Goal: Information Seeking & Learning: Compare options

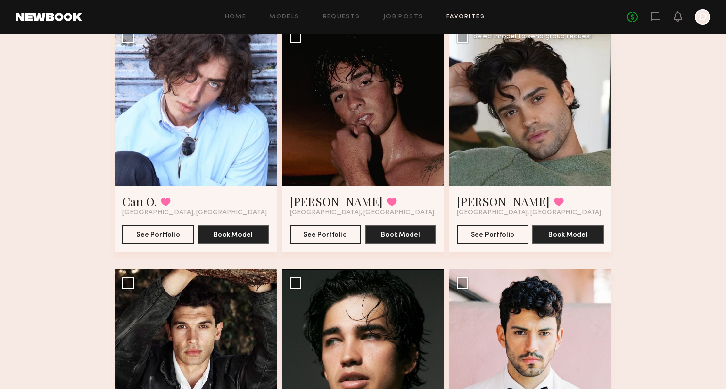
scroll to position [631, 0]
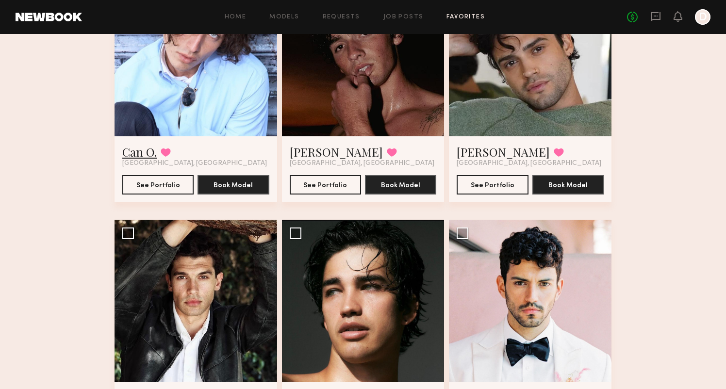
click at [146, 149] on link "Can O." at bounding box center [139, 152] width 34 height 16
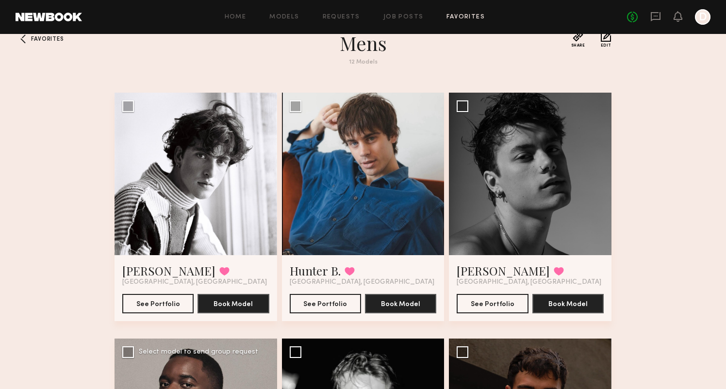
scroll to position [21, 0]
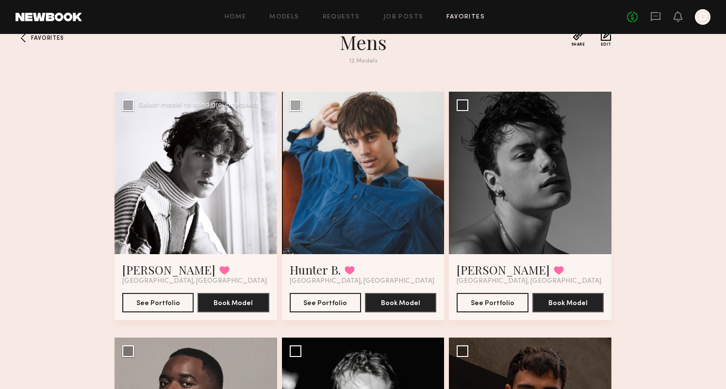
click at [207, 138] on div at bounding box center [196, 173] width 163 height 163
click at [154, 267] on link "Timothy Y." at bounding box center [168, 270] width 93 height 16
click at [310, 268] on link "Hunter B." at bounding box center [315, 270] width 51 height 16
click at [483, 269] on link "Daniel F." at bounding box center [503, 270] width 93 height 16
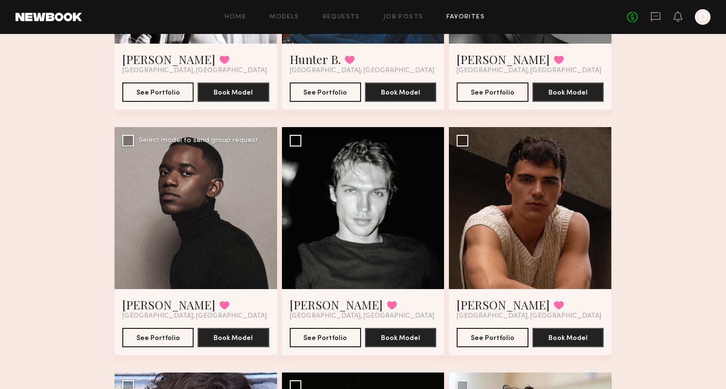
scroll to position [232, 0]
click at [311, 304] on link "Sasha P." at bounding box center [336, 305] width 93 height 16
click at [488, 308] on link "Sterling R." at bounding box center [503, 305] width 93 height 16
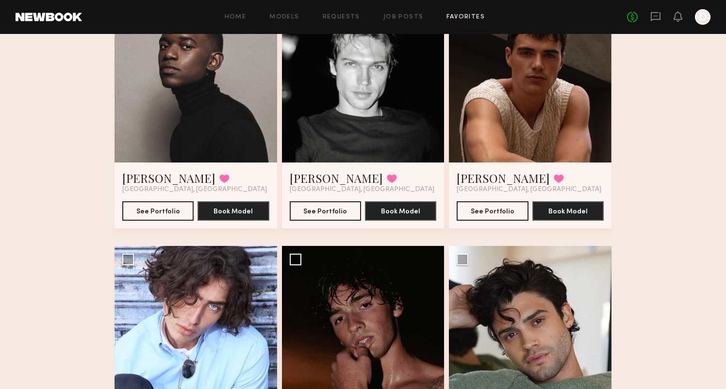
scroll to position [476, 0]
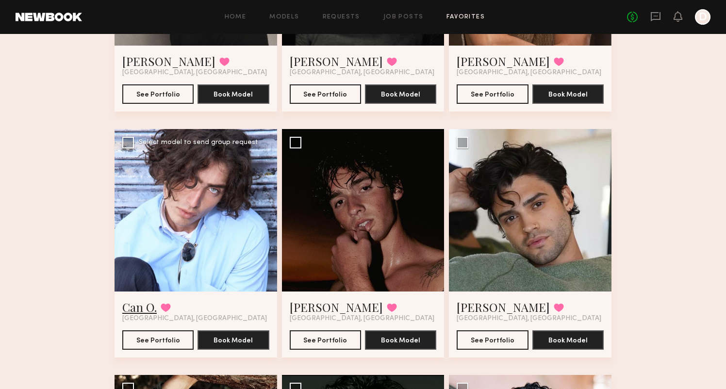
click at [146, 308] on link "Can O." at bounding box center [139, 307] width 34 height 16
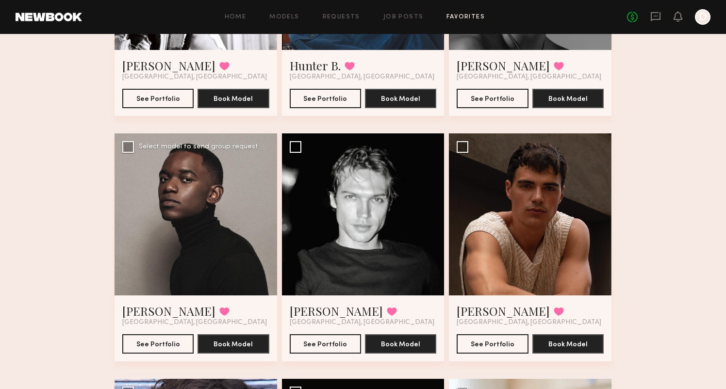
scroll to position [227, 0]
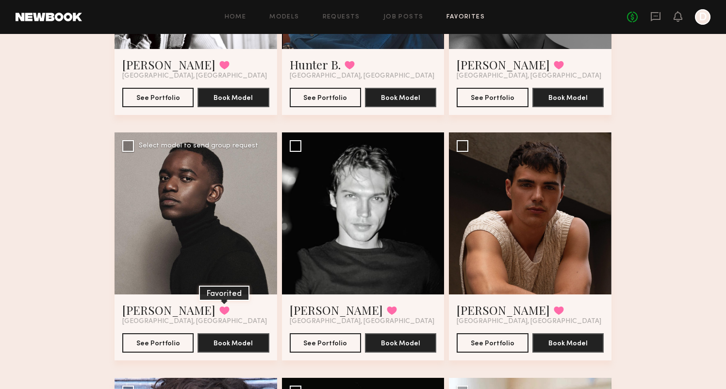
click at [219, 309] on button at bounding box center [224, 310] width 10 height 9
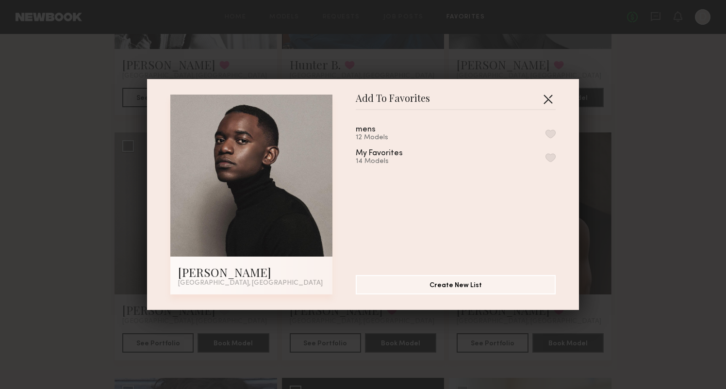
click at [553, 92] on button "button" at bounding box center [548, 99] width 16 height 16
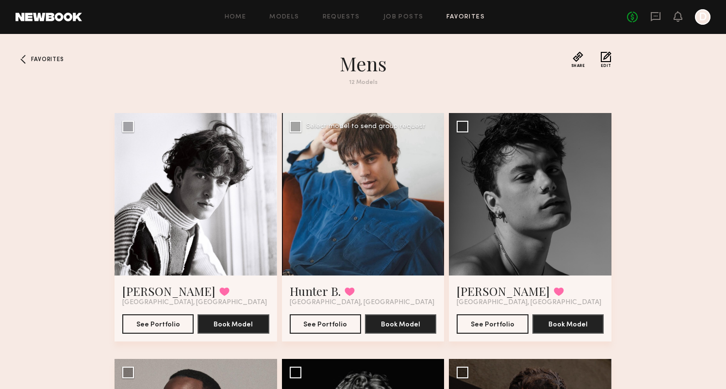
scroll to position [0, 0]
click at [283, 18] on link "Models" at bounding box center [284, 17] width 30 height 6
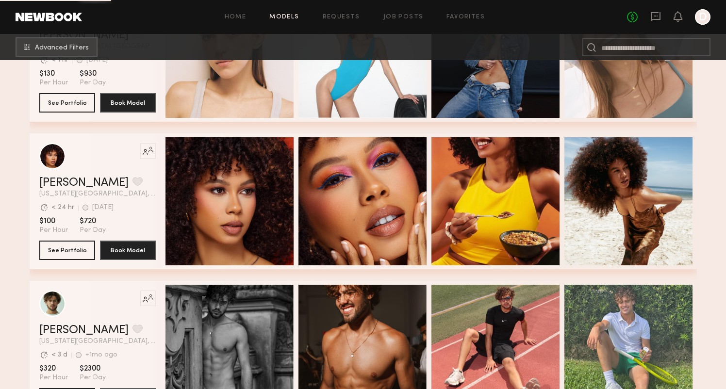
scroll to position [1509, 0]
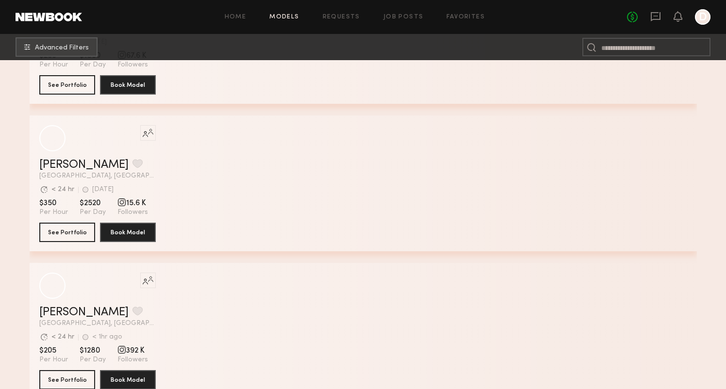
scroll to position [2636, 0]
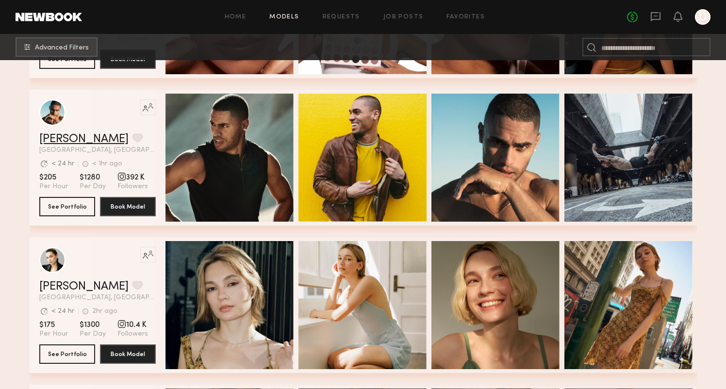
click at [59, 139] on link "Ryan K." at bounding box center [83, 139] width 89 height 12
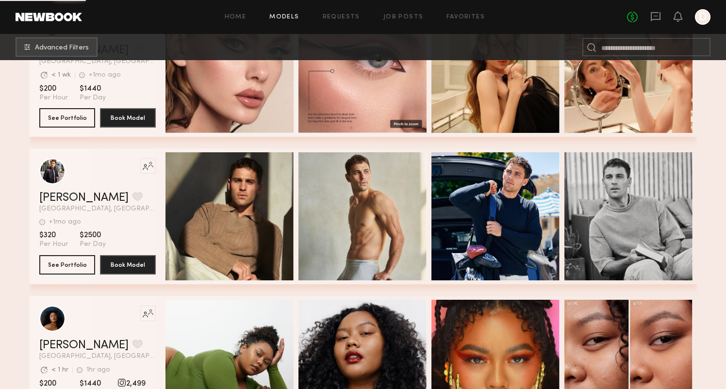
scroll to position [3193, 0]
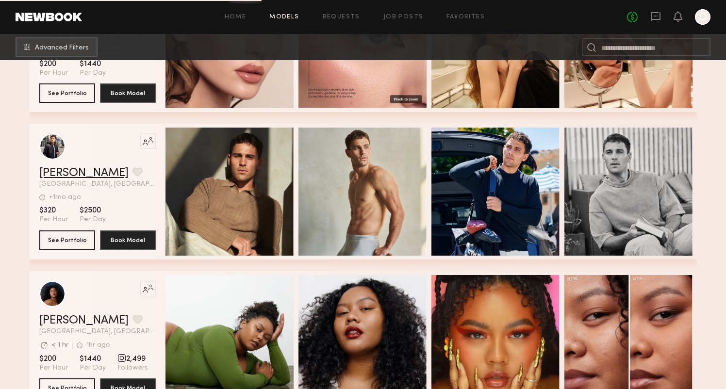
click at [65, 170] on link "Kevin K." at bounding box center [83, 173] width 89 height 12
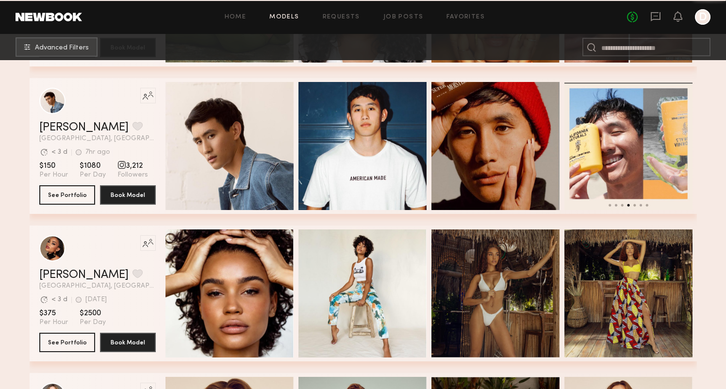
scroll to position [3411, 0]
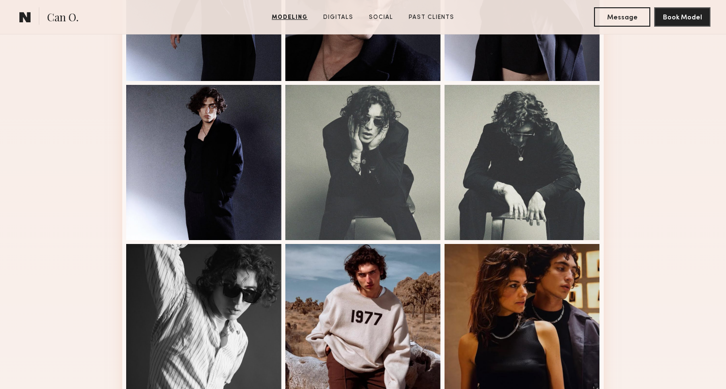
scroll to position [586, 0]
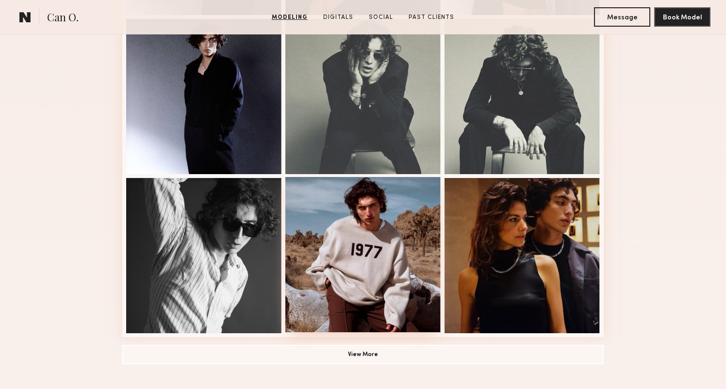
click at [411, 228] on div at bounding box center [362, 254] width 155 height 155
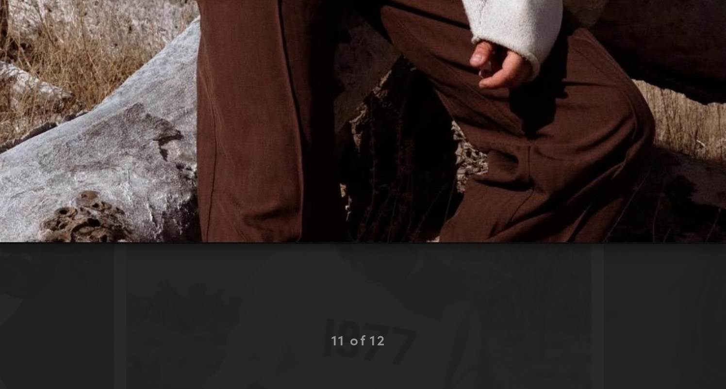
scroll to position [485, 0]
click at [240, 78] on img at bounding box center [363, 187] width 246 height 308
click at [113, 87] on div at bounding box center [363, 187] width 726 height 343
click at [113, 96] on div at bounding box center [363, 187] width 726 height 343
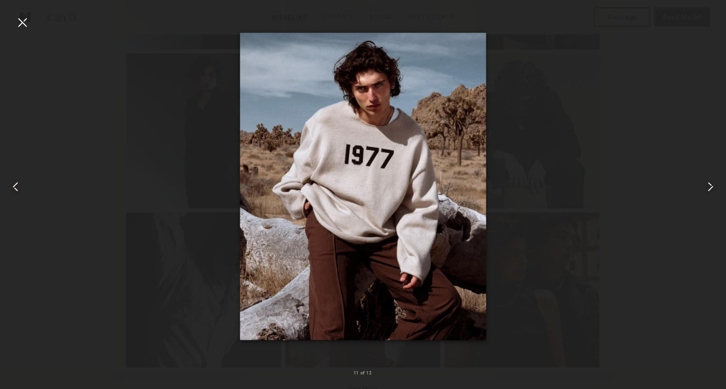
click at [579, 214] on div at bounding box center [363, 187] width 726 height 343
click at [27, 19] on div at bounding box center [23, 23] width 16 height 16
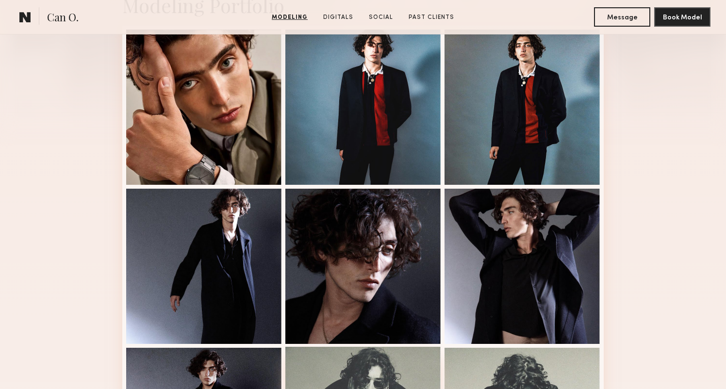
scroll to position [219, 0]
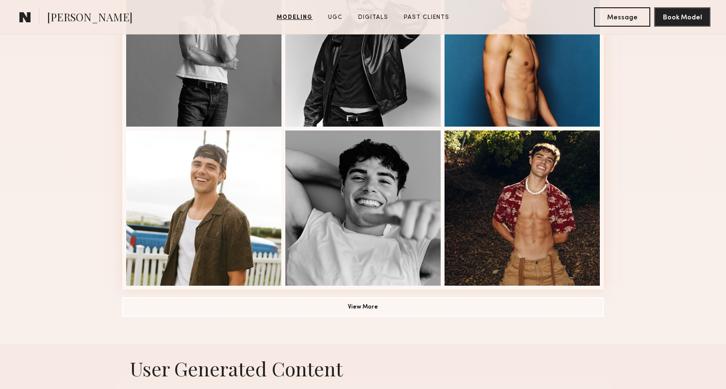
scroll to position [634, 0]
click at [327, 313] on button "View More" at bounding box center [362, 306] width 481 height 19
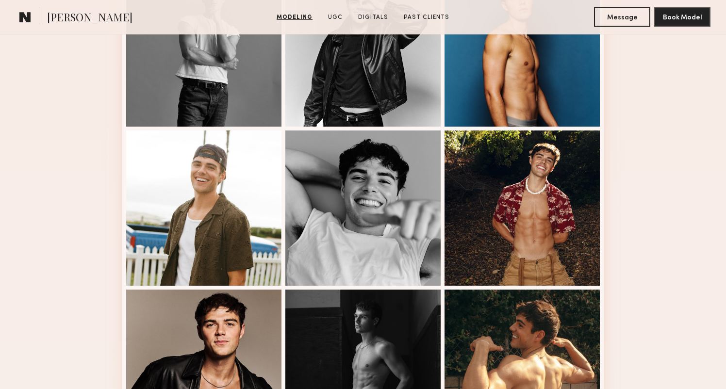
click at [72, 283] on div "Modeling Portfolio" at bounding box center [363, 270] width 726 height 1365
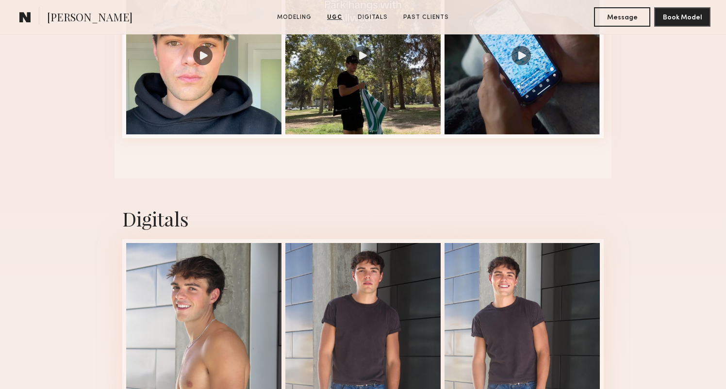
scroll to position [1905, 0]
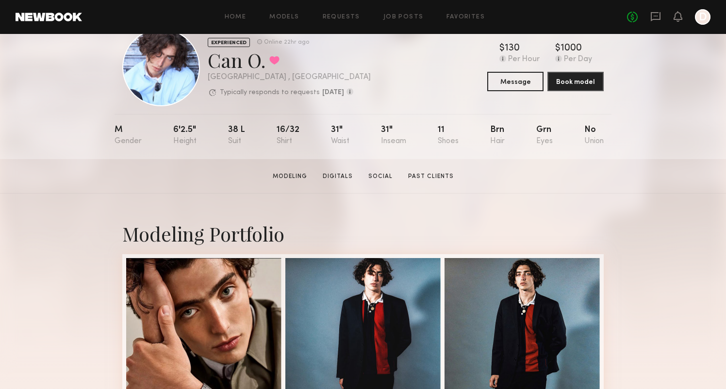
scroll to position [21, 0]
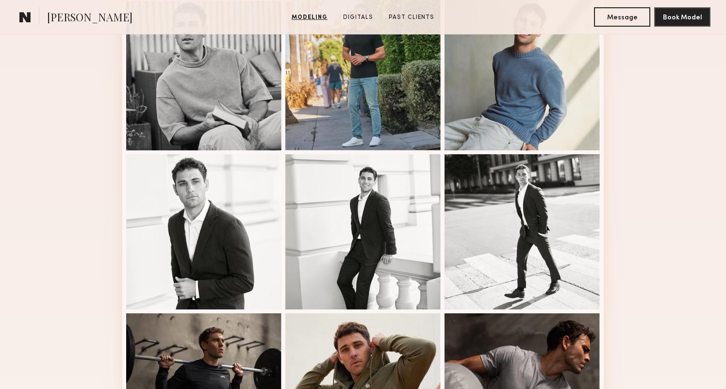
scroll to position [611, 0]
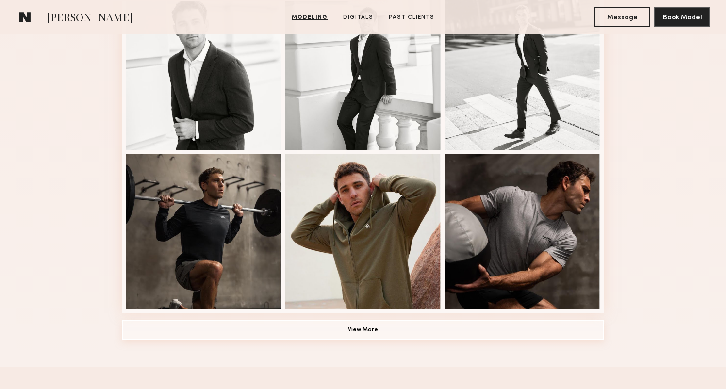
click at [363, 330] on button "View More" at bounding box center [362, 329] width 481 height 19
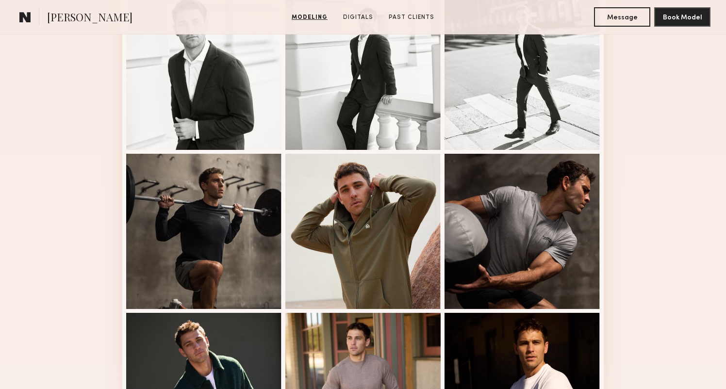
click at [62, 258] on div "Modeling Portfolio" at bounding box center [363, 294] width 726 height 1365
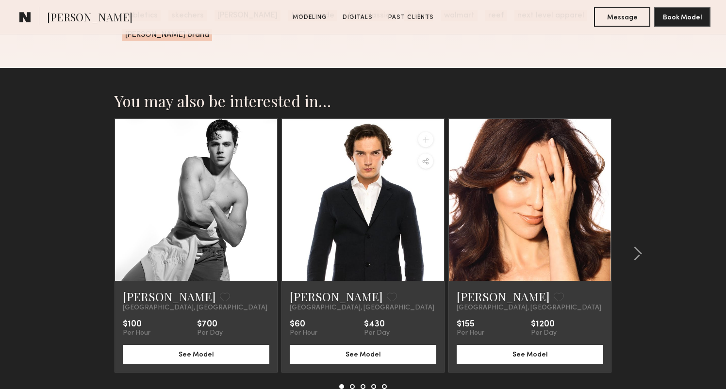
scroll to position [2042, 0]
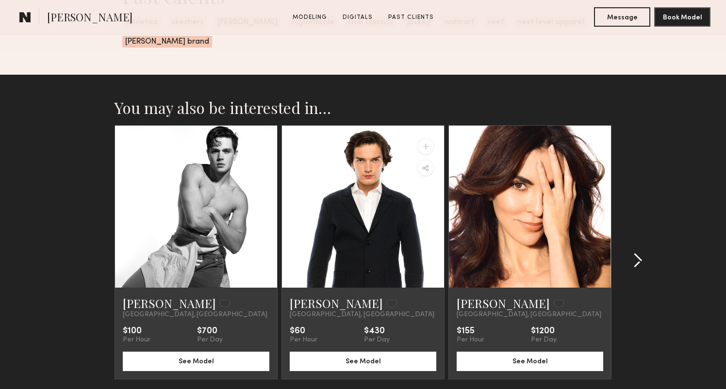
click at [638, 253] on common-icon at bounding box center [638, 261] width 10 height 16
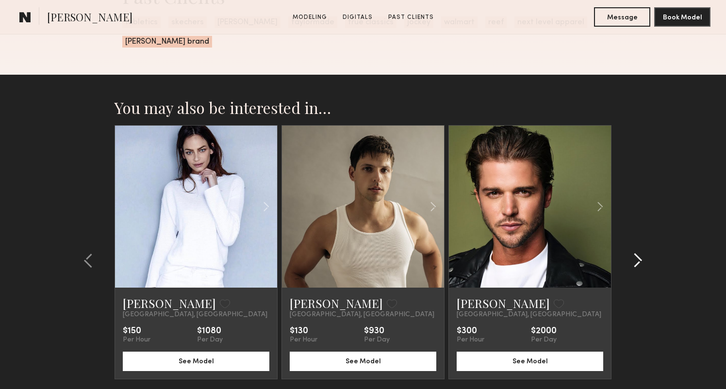
click at [638, 253] on common-icon at bounding box center [638, 261] width 10 height 16
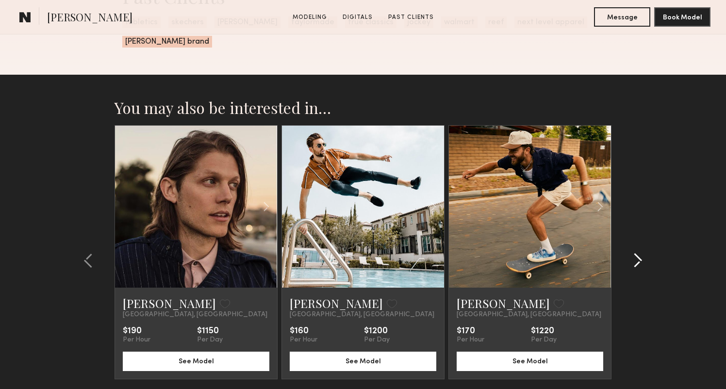
click at [638, 253] on common-icon at bounding box center [638, 261] width 10 height 16
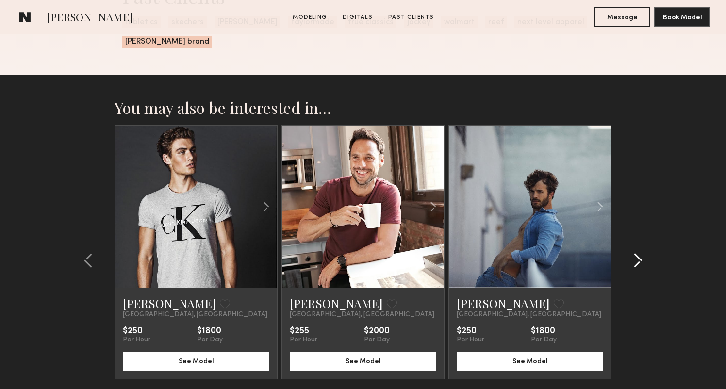
click at [638, 253] on common-icon at bounding box center [638, 261] width 10 height 16
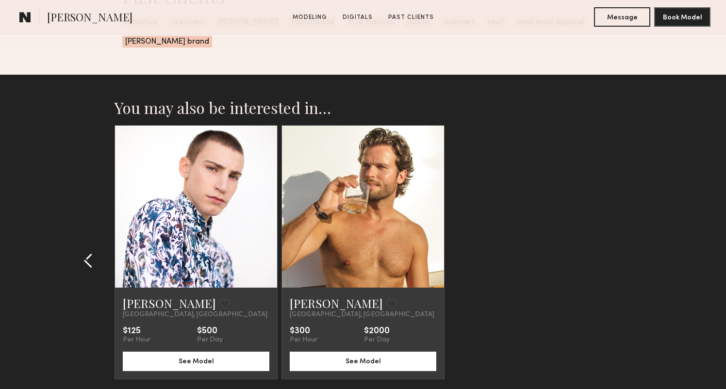
click at [87, 253] on common-icon at bounding box center [88, 261] width 10 height 16
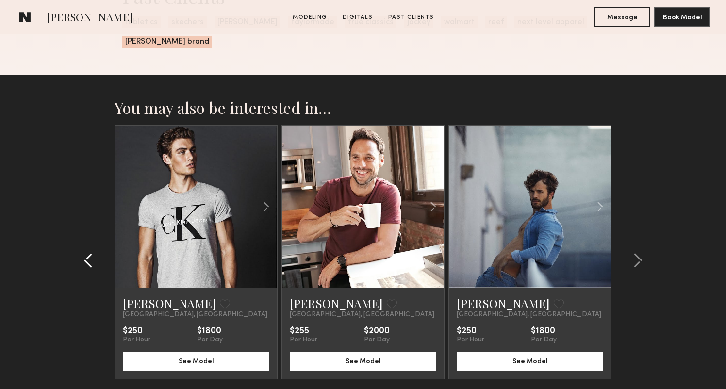
click at [87, 253] on common-icon at bounding box center [88, 261] width 10 height 16
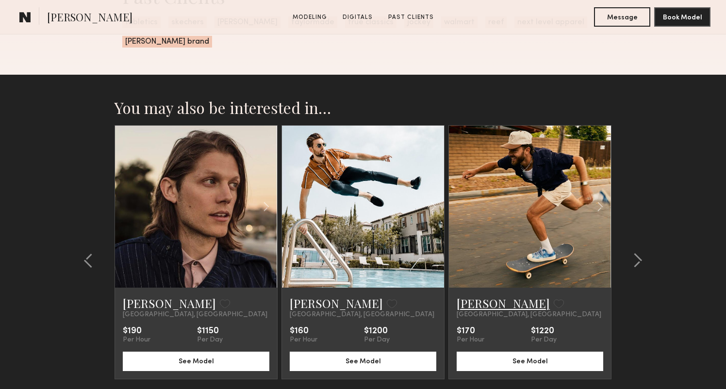
click at [480, 296] on link "Garret G." at bounding box center [503, 304] width 93 height 16
click at [89, 253] on common-icon at bounding box center [88, 261] width 10 height 16
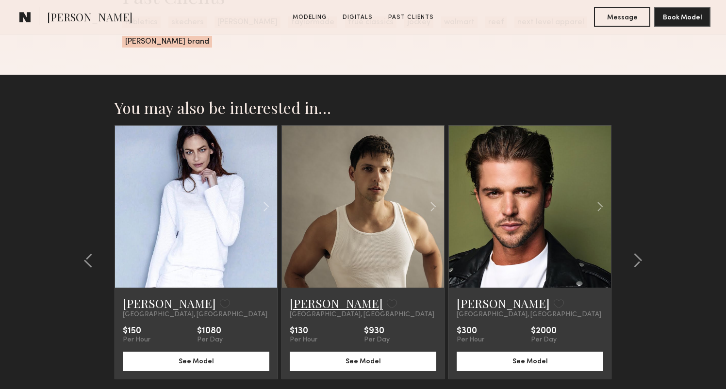
click at [320, 296] on link "Jacob R." at bounding box center [336, 304] width 93 height 16
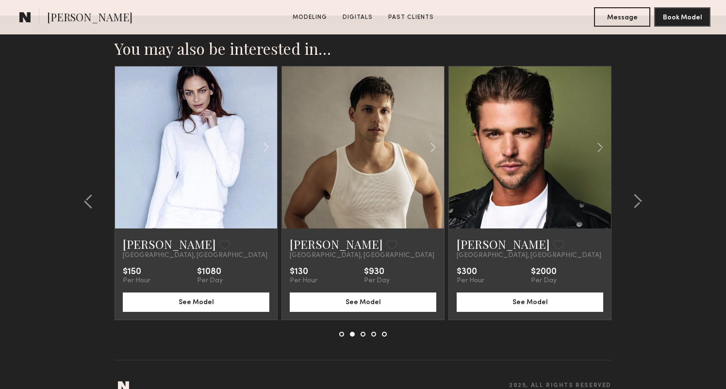
scroll to position [2084, 0]
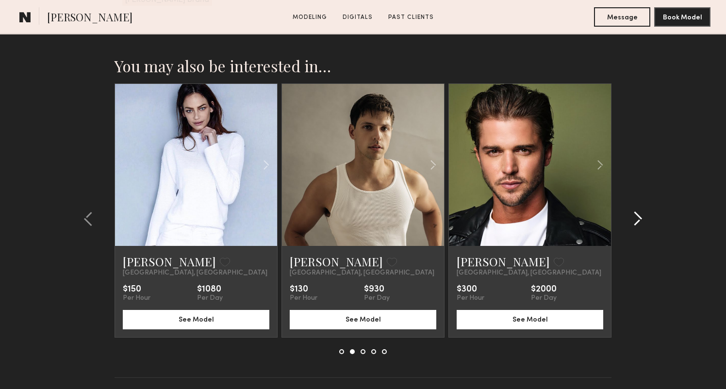
click at [638, 211] on common-icon at bounding box center [638, 219] width 10 height 16
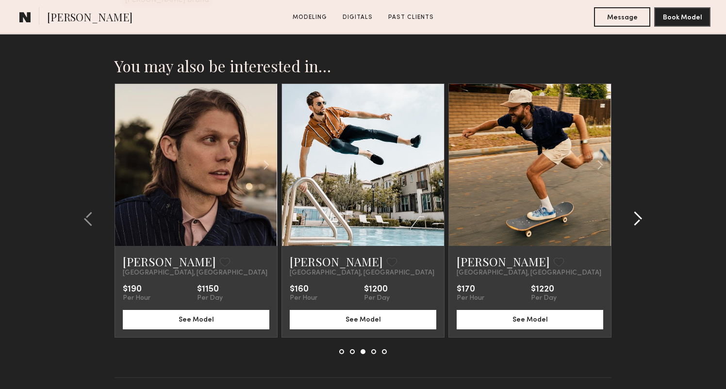
click at [638, 211] on common-icon at bounding box center [638, 219] width 10 height 16
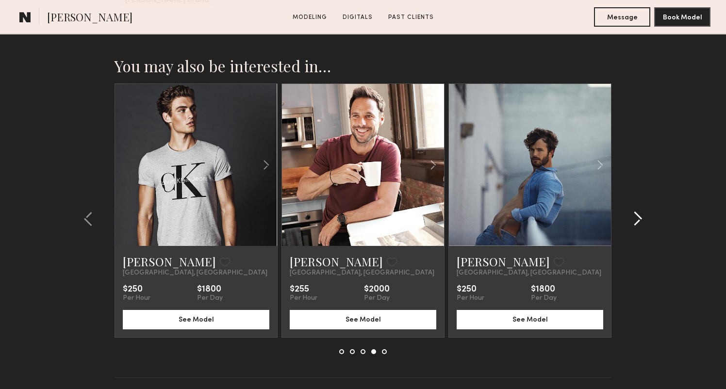
click at [638, 211] on common-icon at bounding box center [638, 219] width 10 height 16
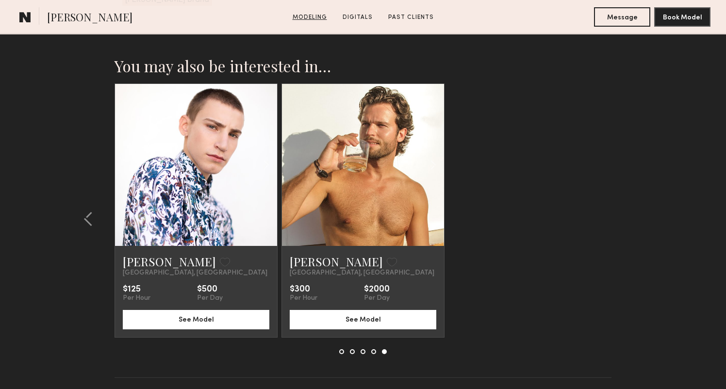
click at [317, 17] on link "Modeling" at bounding box center [310, 17] width 42 height 9
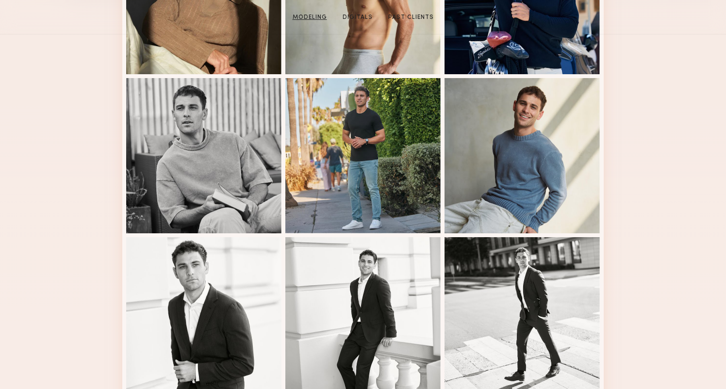
scroll to position [164, 0]
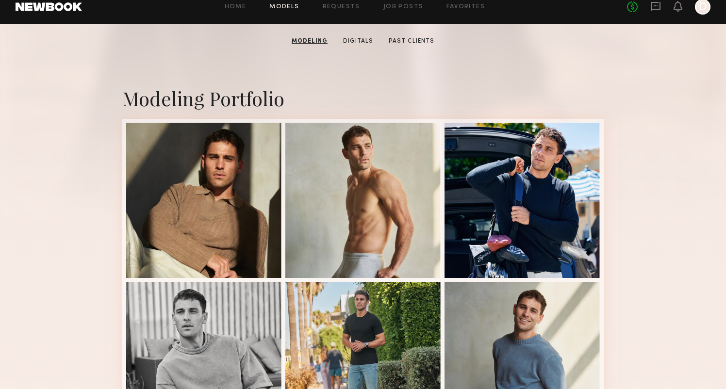
click at [288, 5] on link "Models" at bounding box center [284, 7] width 30 height 6
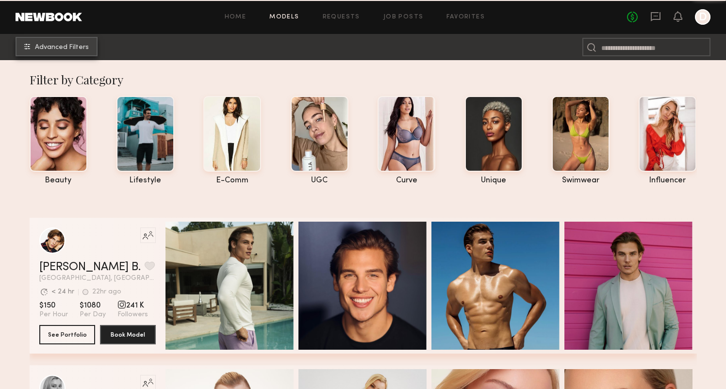
click at [52, 54] on button "Advanced Filters" at bounding box center [57, 46] width 82 height 19
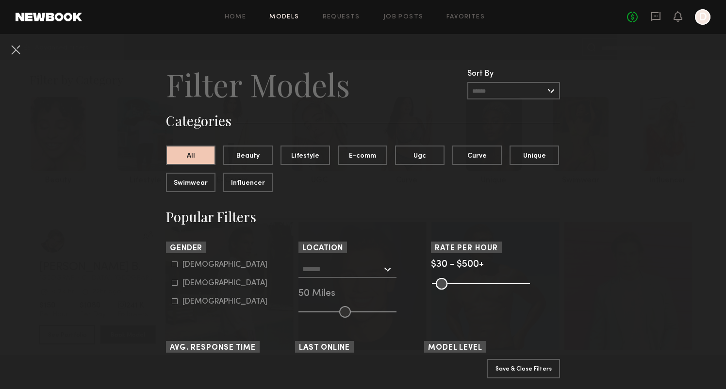
click at [199, 264] on div "Male" at bounding box center [224, 265] width 85 height 6
type input "*"
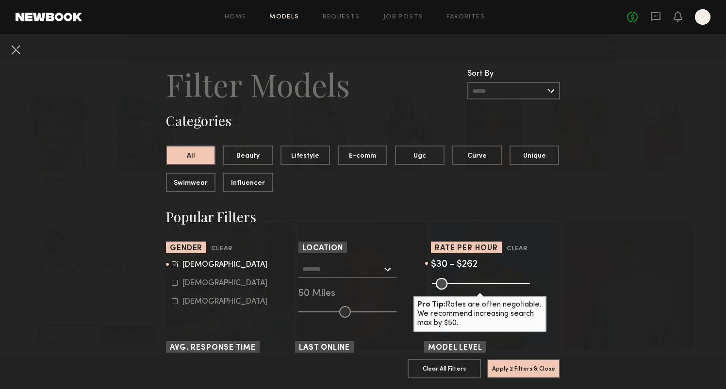
drag, startPoint x: 523, startPoint y: 283, endPoint x: 480, endPoint y: 283, distance: 42.2
type input "***"
click at [480, 283] on input "range" at bounding box center [481, 284] width 98 height 12
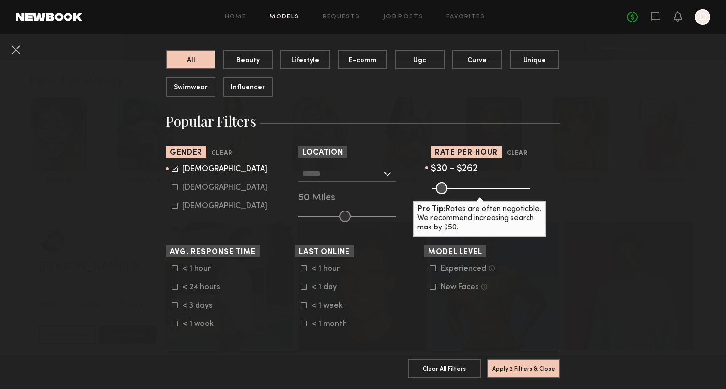
scroll to position [102, 0]
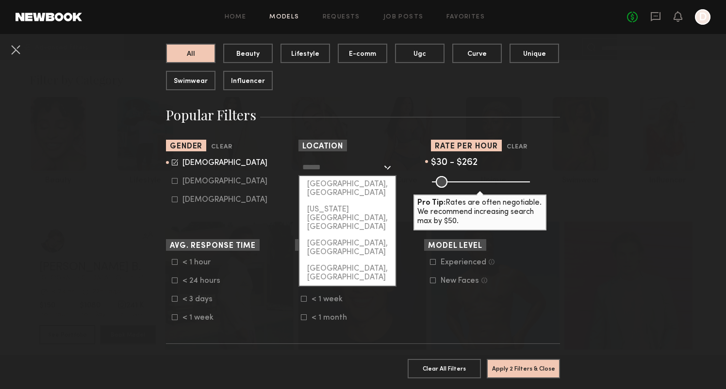
click at [329, 165] on input "text" at bounding box center [342, 167] width 80 height 17
click at [338, 186] on div "[GEOGRAPHIC_DATA], [GEOGRAPHIC_DATA]" at bounding box center [347, 188] width 96 height 25
type input "**********"
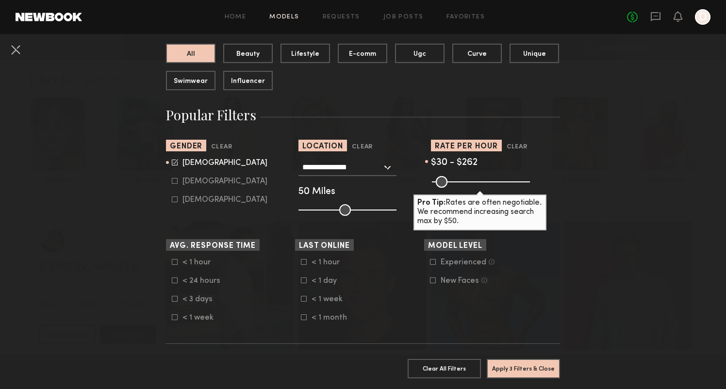
click at [467, 265] on div "Experienced" at bounding box center [464, 263] width 46 height 6
click at [470, 262] on div "Experienced" at bounding box center [464, 263] width 46 height 6
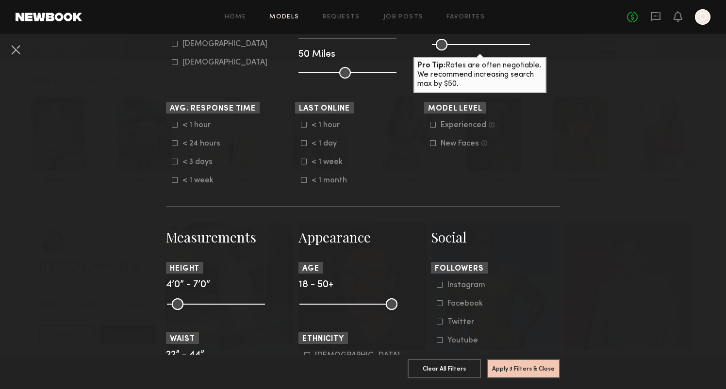
scroll to position [362, 0]
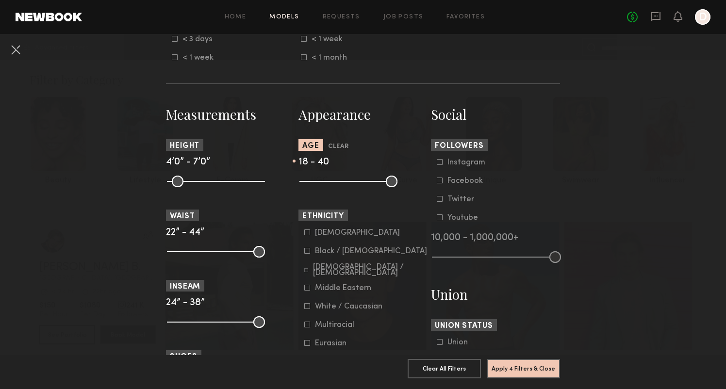
drag, startPoint x: 395, startPoint y: 184, endPoint x: 365, endPoint y: 183, distance: 30.1
type input "**"
click at [365, 183] on input "range" at bounding box center [348, 182] width 98 height 12
click at [113, 231] on nb-browse-filters "**********" at bounding box center [363, 204] width 726 height 1064
click at [330, 306] on div "White / Caucasian" at bounding box center [348, 307] width 67 height 6
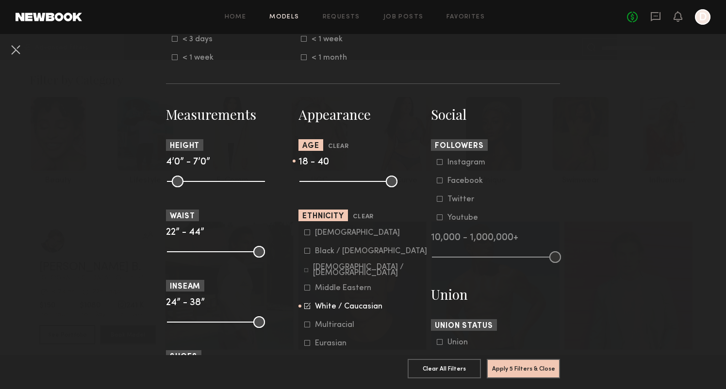
click at [333, 323] on div "Multiracial" at bounding box center [334, 325] width 39 height 6
click at [330, 269] on div "Hispanic / Latino" at bounding box center [370, 271] width 115 height 12
click at [323, 232] on div "Asian" at bounding box center [357, 233] width 85 height 6
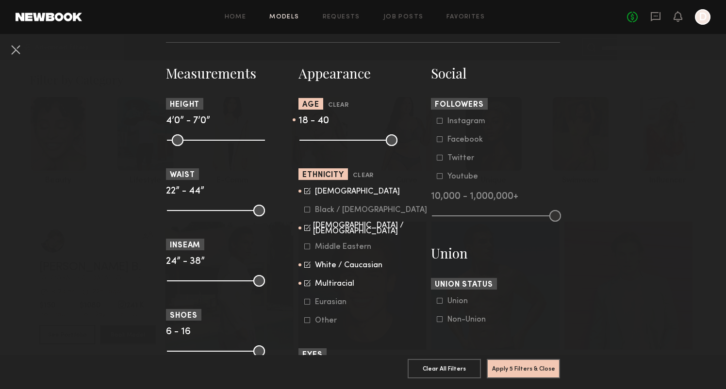
scroll to position [406, 0]
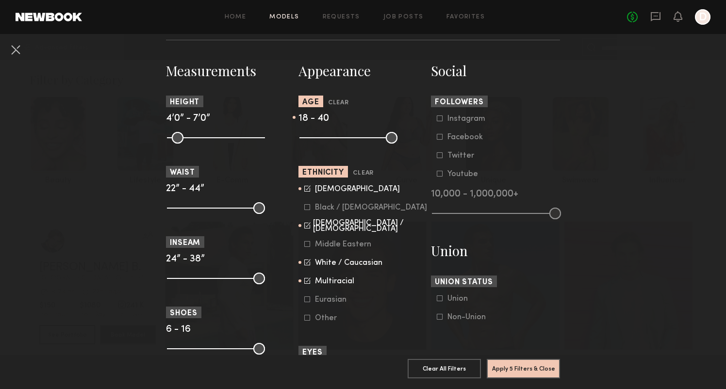
click at [331, 298] on div "Eurasian" at bounding box center [334, 300] width 38 height 6
click at [522, 369] on button "Apply 5 Filters & Close" at bounding box center [523, 368] width 73 height 19
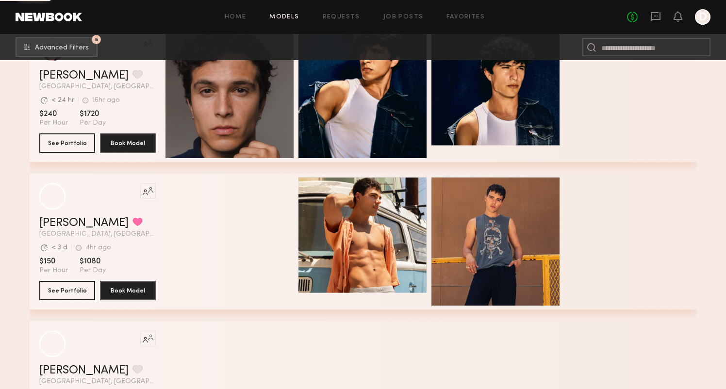
scroll to position [4781, 0]
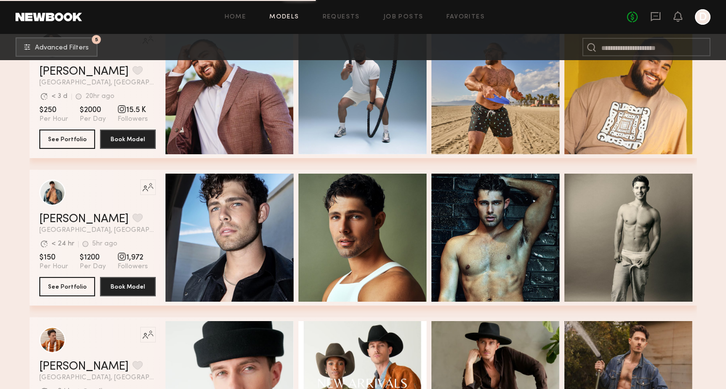
scroll to position [5121, 0]
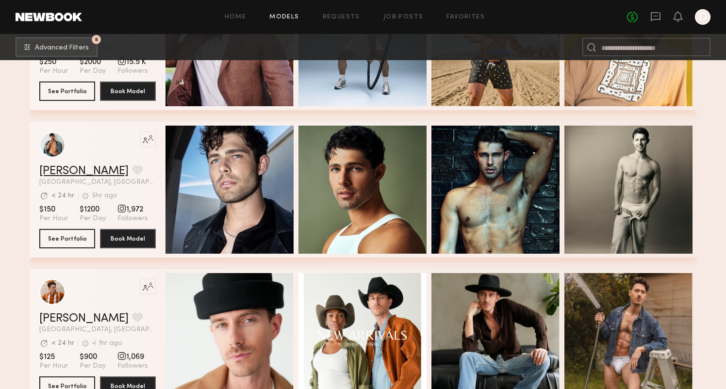
click at [62, 170] on link "Dylan W." at bounding box center [83, 172] width 89 height 12
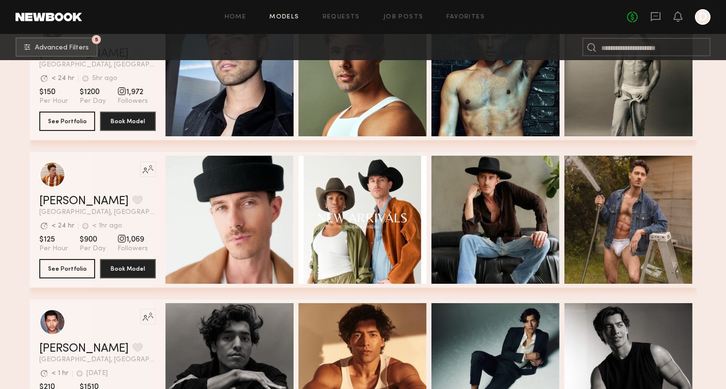
scroll to position [5369, 0]
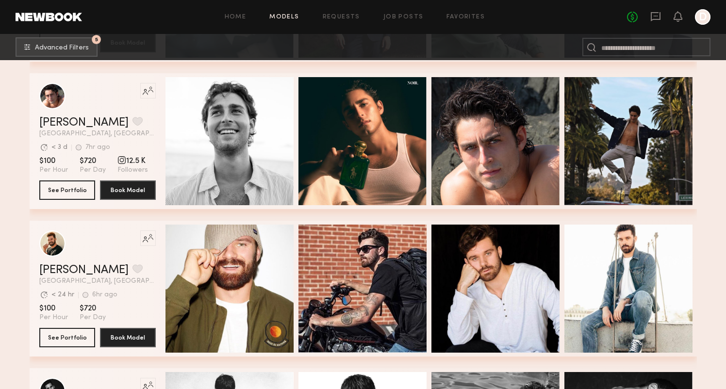
scroll to position [7675, 0]
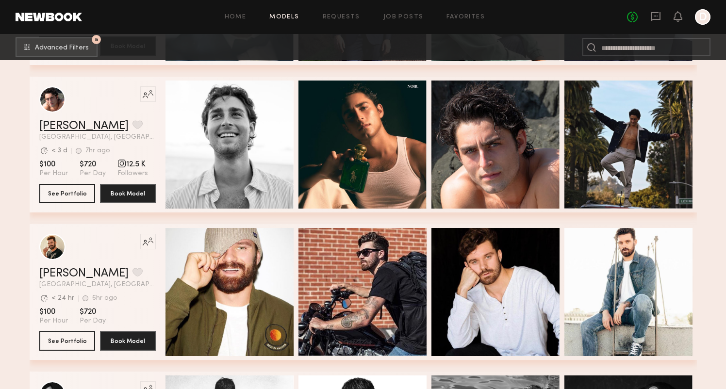
click at [64, 130] on link "Pablo V." at bounding box center [83, 126] width 89 height 12
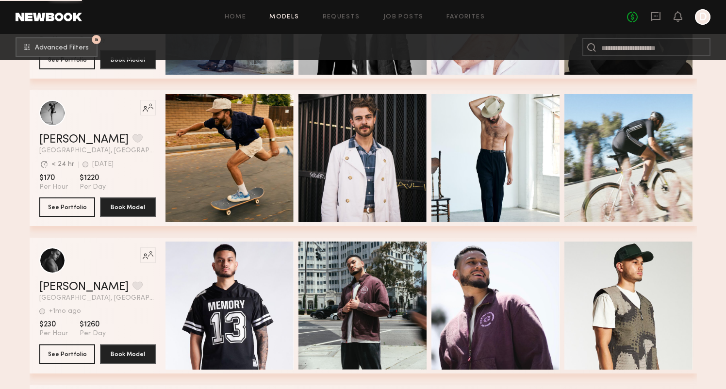
scroll to position [8246, 0]
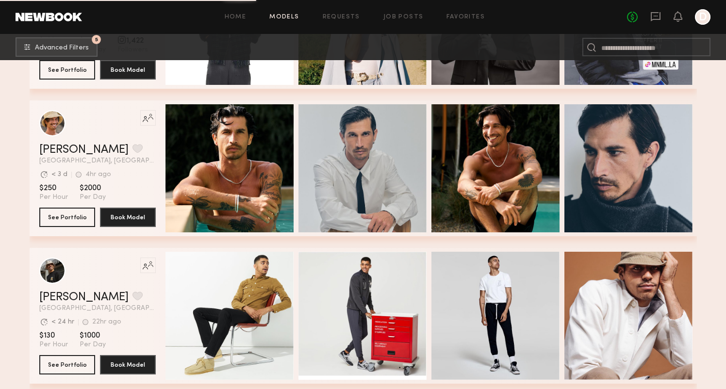
scroll to position [11979, 0]
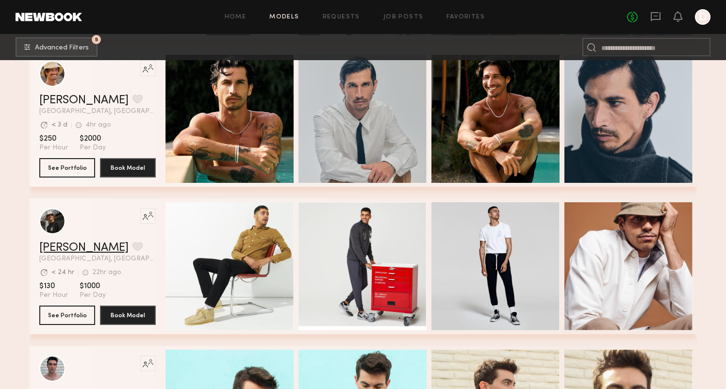
click at [59, 247] on link "Christopher L." at bounding box center [83, 248] width 89 height 12
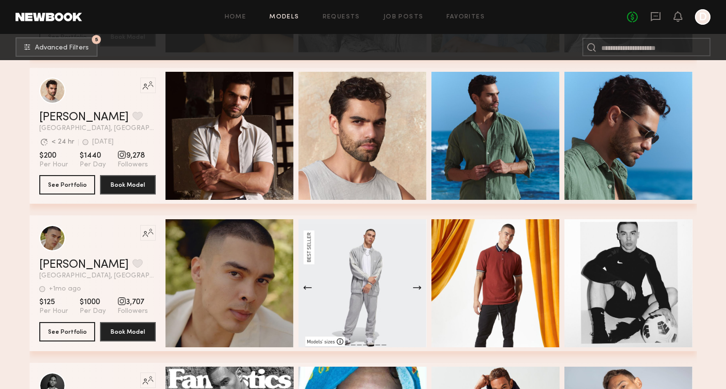
scroll to position [12555, 0]
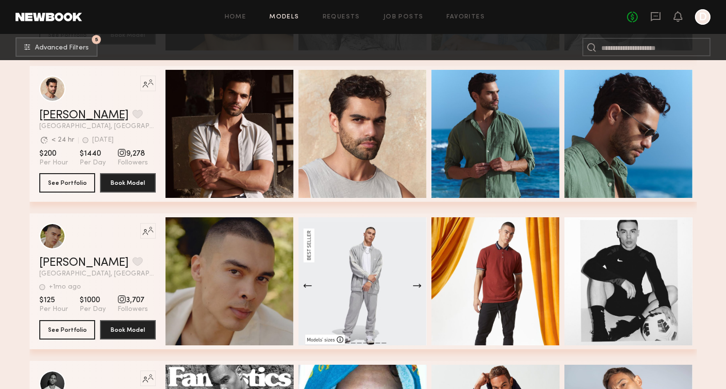
click at [71, 118] on link "Joshua B." at bounding box center [83, 116] width 89 height 12
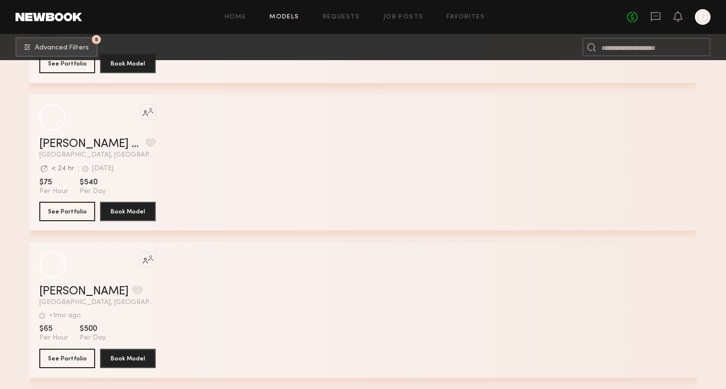
scroll to position [23000, 0]
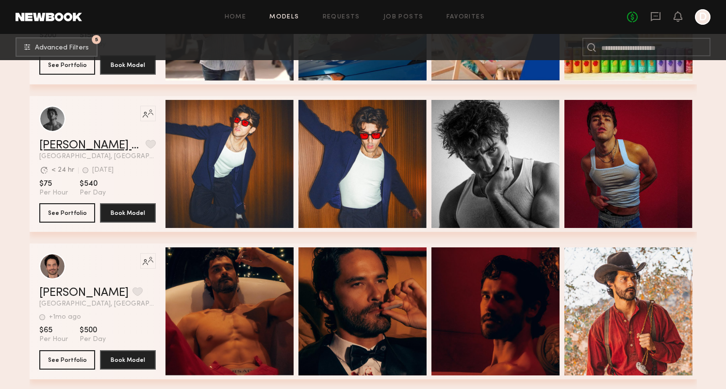
click at [90, 147] on link "Juan Paulo M." at bounding box center [90, 146] width 102 height 12
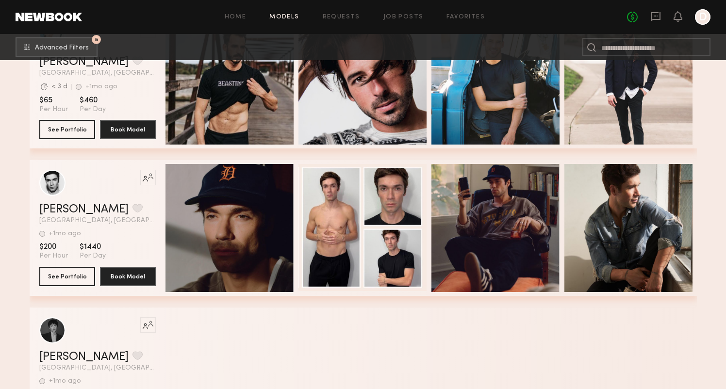
scroll to position [23457, 0]
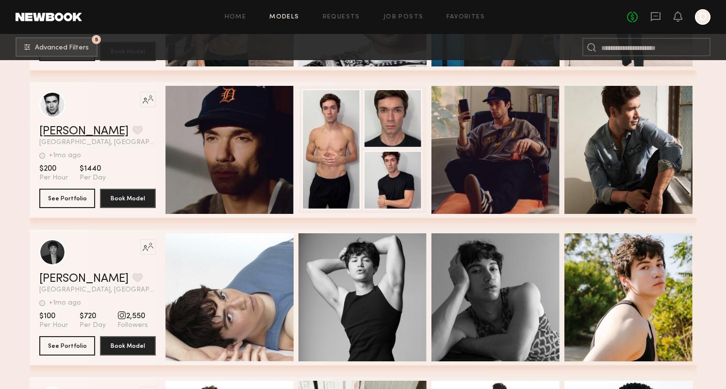
click at [73, 134] on link "Devon E." at bounding box center [83, 132] width 89 height 12
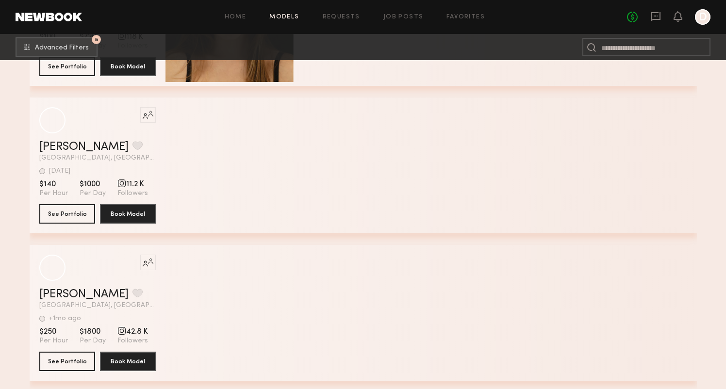
scroll to position [28774, 0]
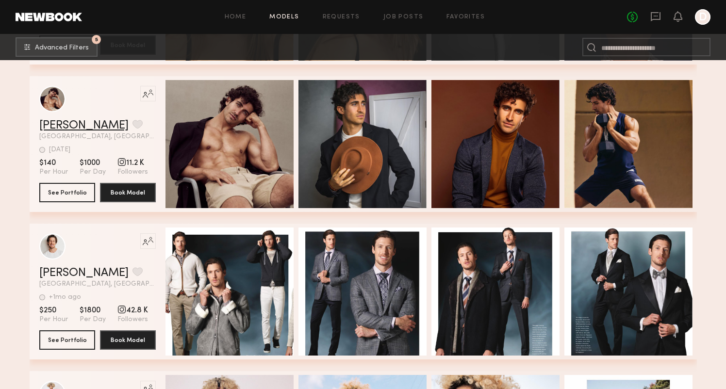
click at [66, 120] on link "Austin V." at bounding box center [83, 126] width 89 height 12
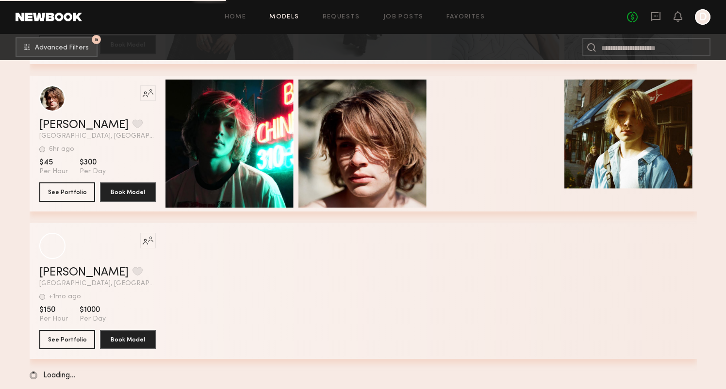
scroll to position [35270, 0]
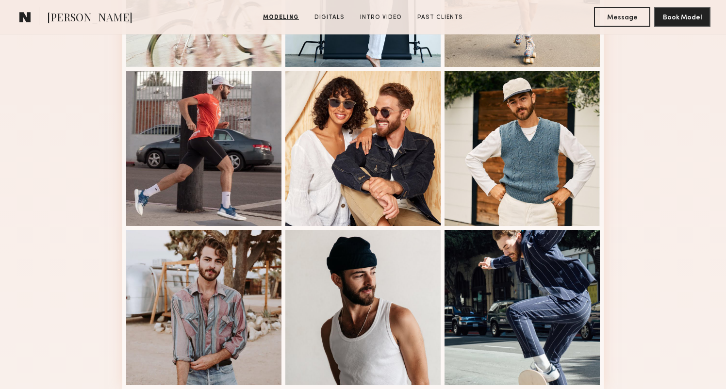
scroll to position [628, 0]
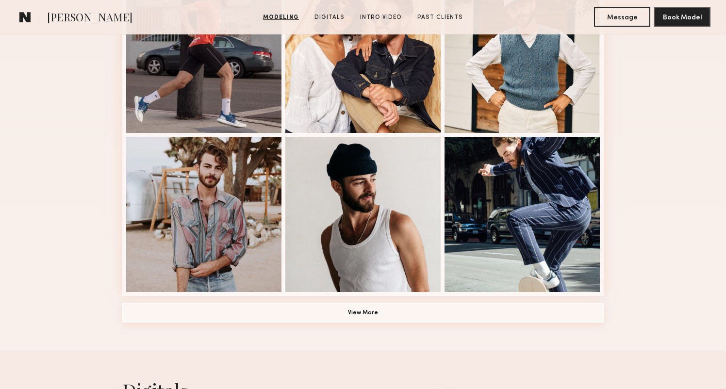
click at [369, 312] on button "View More" at bounding box center [362, 312] width 481 height 19
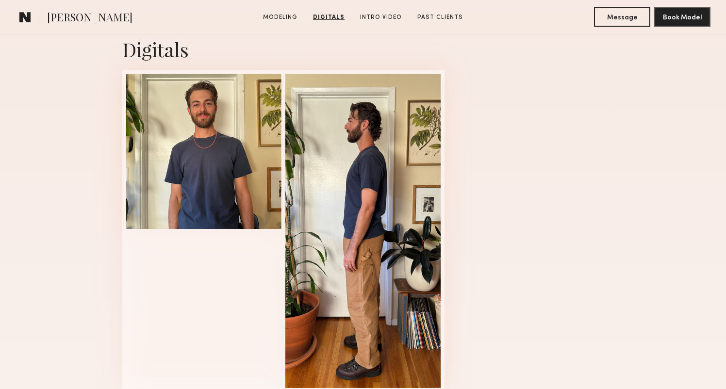
scroll to position [1574, 0]
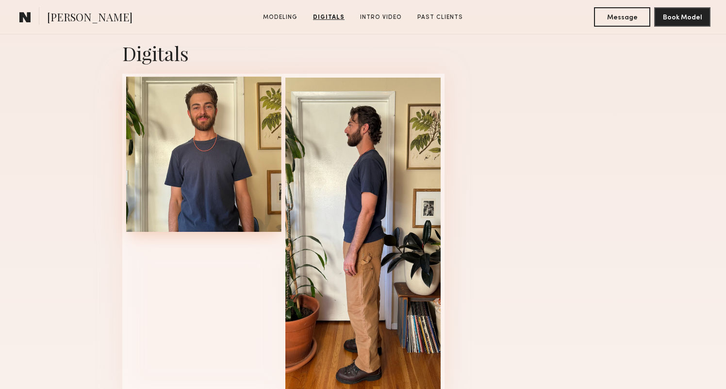
click at [243, 184] on div at bounding box center [203, 154] width 155 height 155
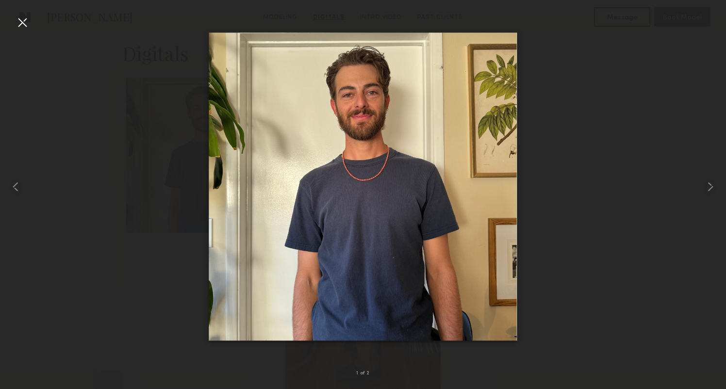
click at [20, 22] on div at bounding box center [23, 23] width 16 height 16
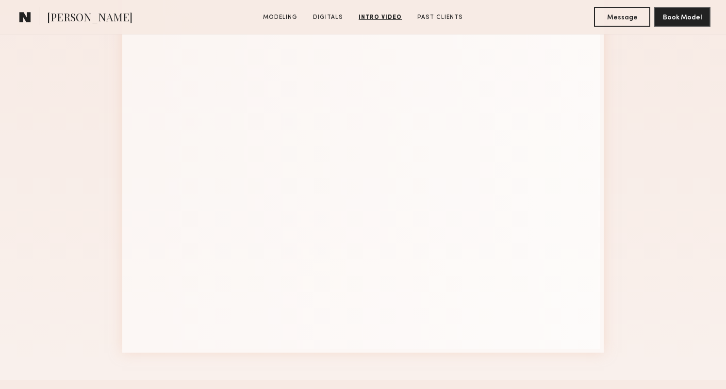
scroll to position [2071, 0]
click at [67, 269] on div "Intro Video" at bounding box center [363, 152] width 726 height 451
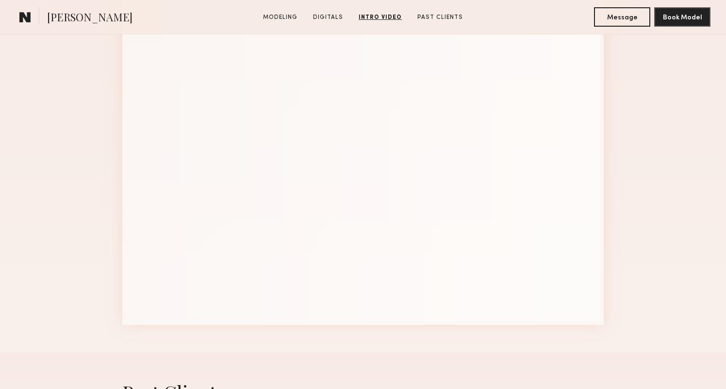
scroll to position [2052, 0]
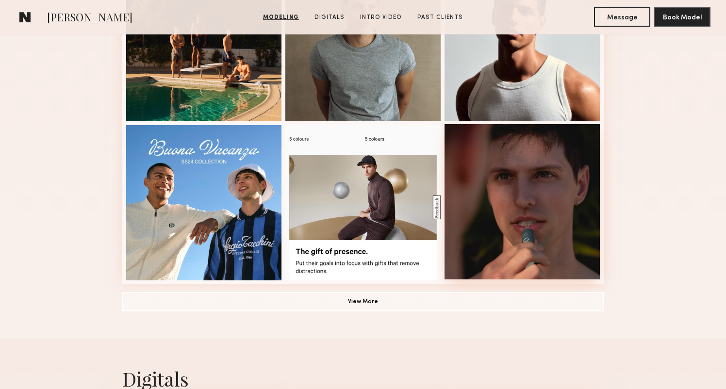
scroll to position [642, 0]
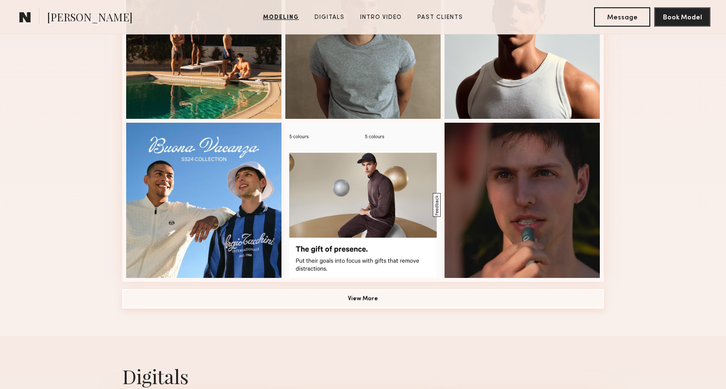
click at [412, 298] on button "View More" at bounding box center [362, 298] width 481 height 19
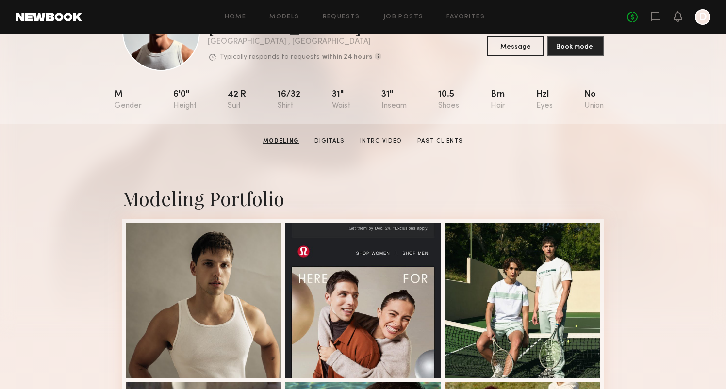
scroll to position [41, 0]
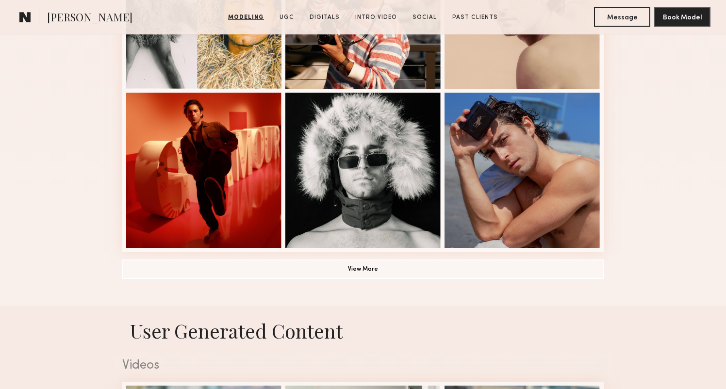
scroll to position [676, 0]
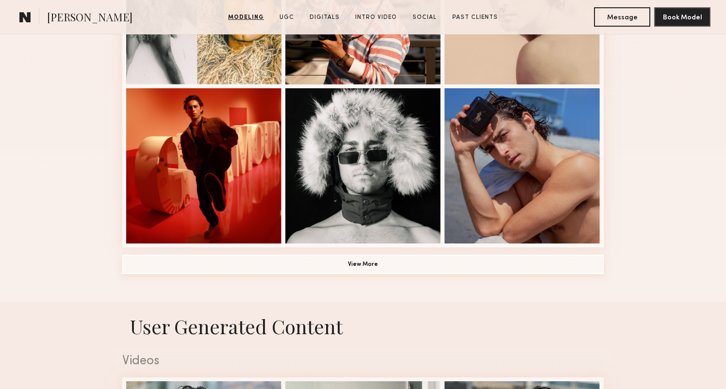
click at [258, 261] on button "View More" at bounding box center [362, 264] width 481 height 19
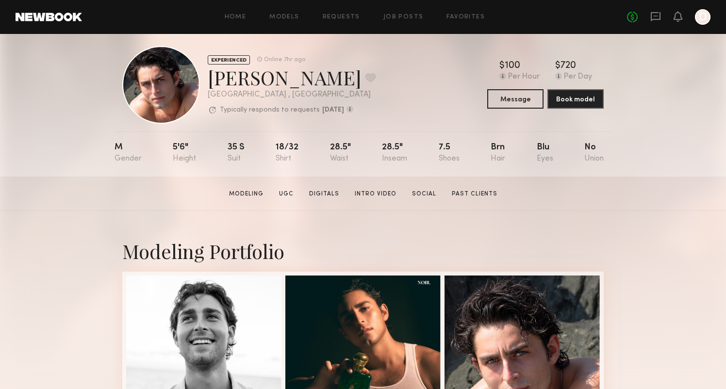
scroll to position [11, 0]
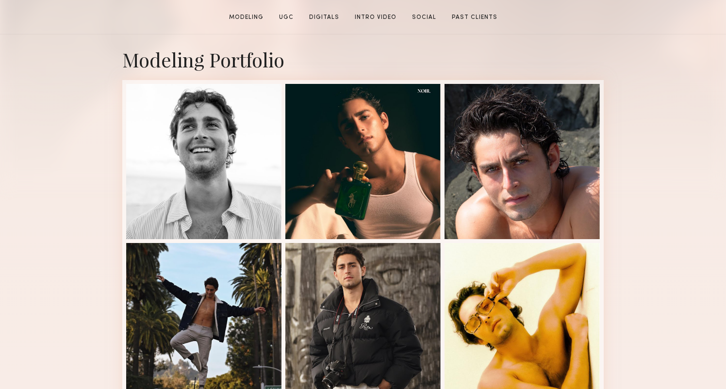
scroll to position [222, 0]
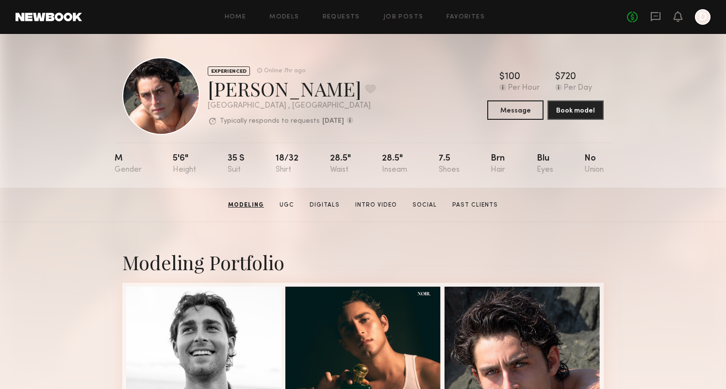
scroll to position [0, 0]
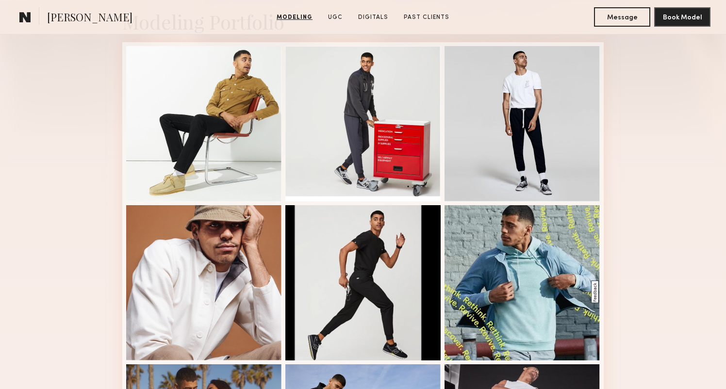
scroll to position [213, 0]
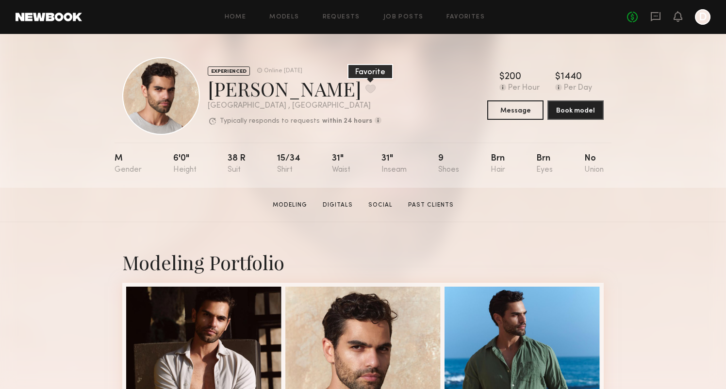
click at [365, 86] on button at bounding box center [370, 88] width 10 height 9
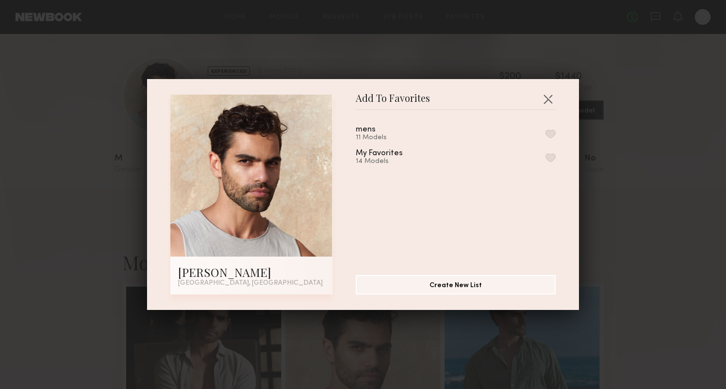
click at [551, 133] on button "button" at bounding box center [551, 134] width 10 height 9
click at [548, 94] on button "button" at bounding box center [548, 99] width 16 height 16
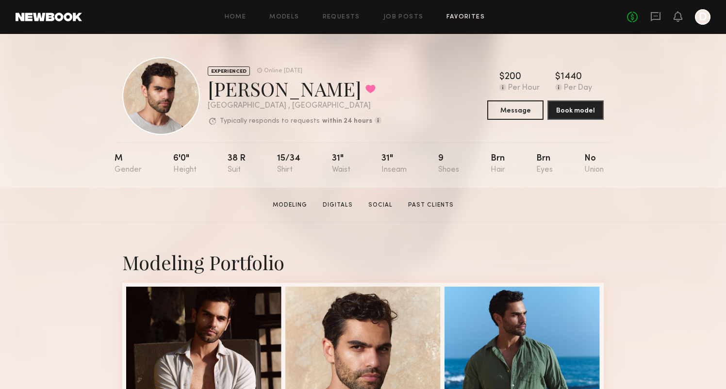
click at [459, 17] on link "Favorites" at bounding box center [466, 17] width 38 height 6
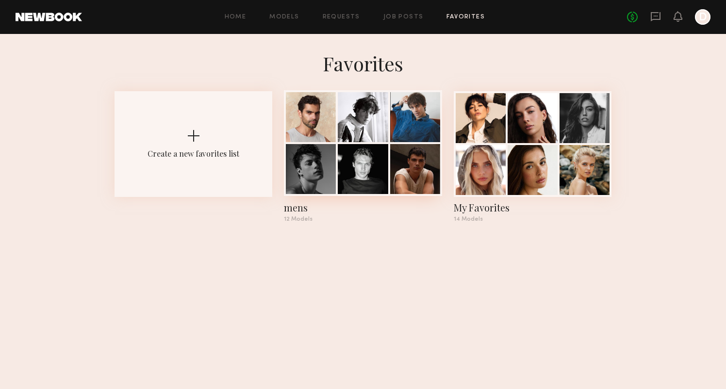
click at [294, 208] on div "mens" at bounding box center [363, 208] width 158 height 14
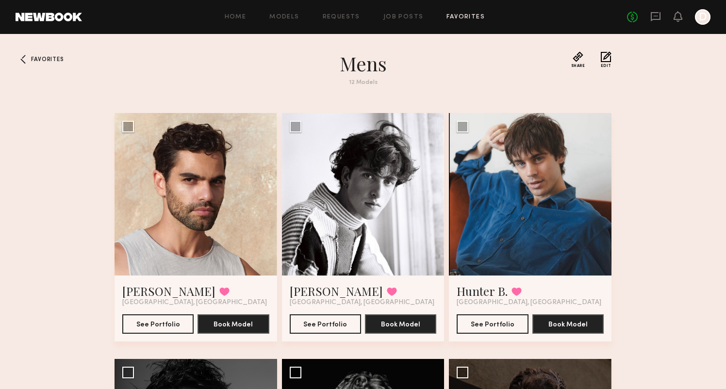
click at [167, 171] on div at bounding box center [196, 194] width 163 height 163
click at [158, 289] on link "Joshua B." at bounding box center [168, 291] width 93 height 16
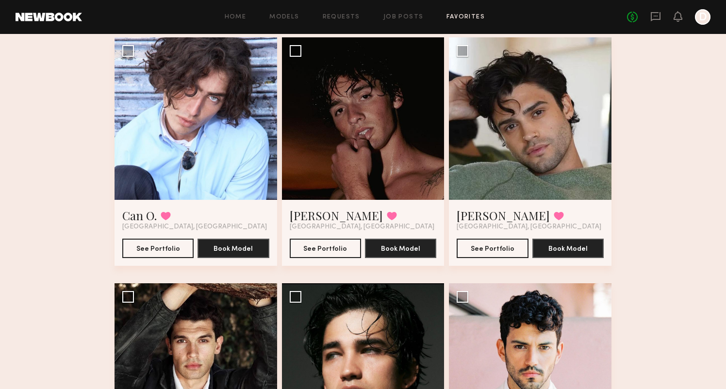
scroll to position [566, 0]
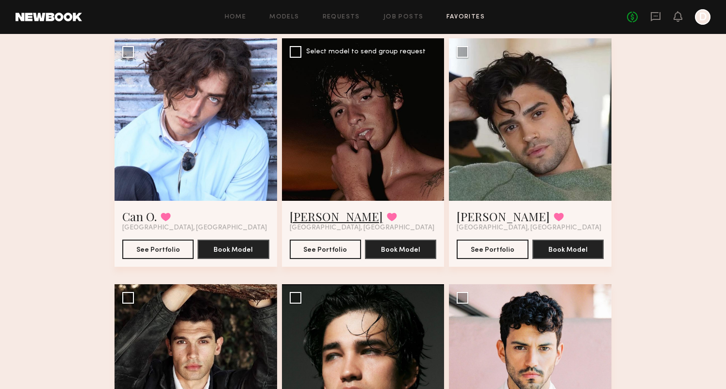
click at [318, 215] on link "Drue F." at bounding box center [336, 217] width 93 height 16
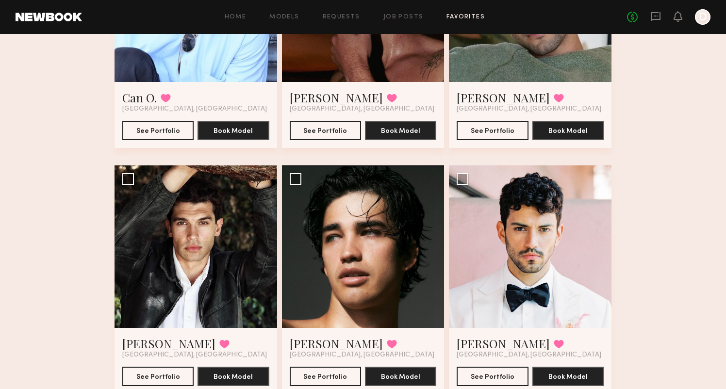
scroll to position [678, 0]
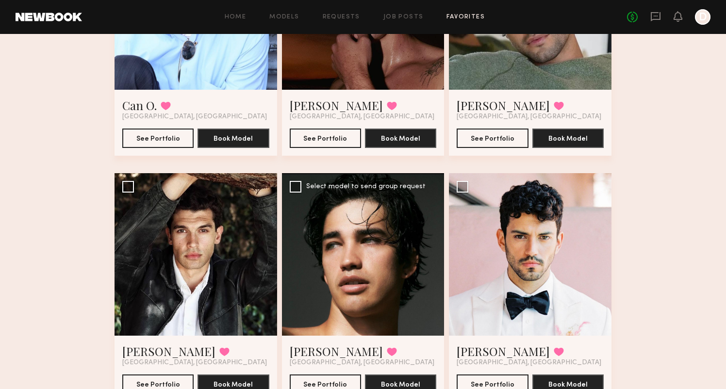
click at [414, 255] on div at bounding box center [363, 254] width 163 height 163
click at [318, 350] on link "Jessey S." at bounding box center [336, 352] width 93 height 16
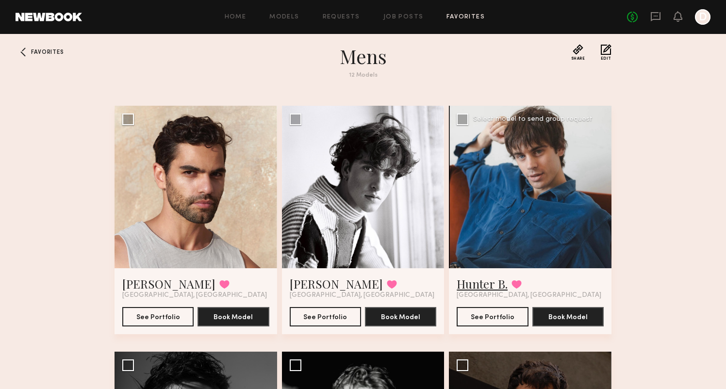
scroll to position [280, 0]
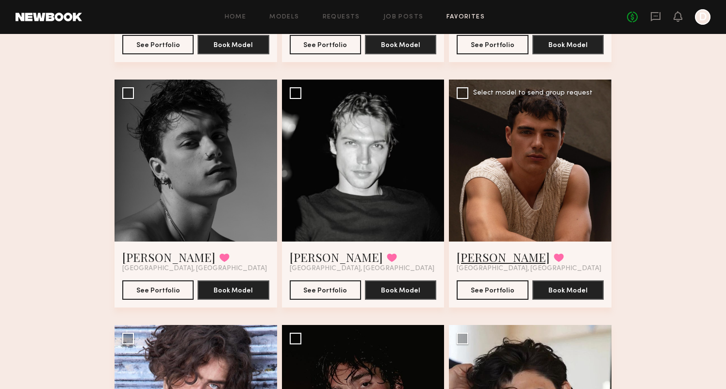
click at [480, 255] on link "Sterling R." at bounding box center [503, 257] width 93 height 16
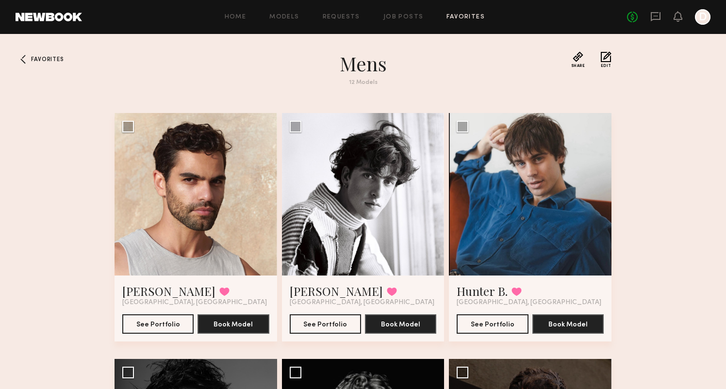
scroll to position [0, 0]
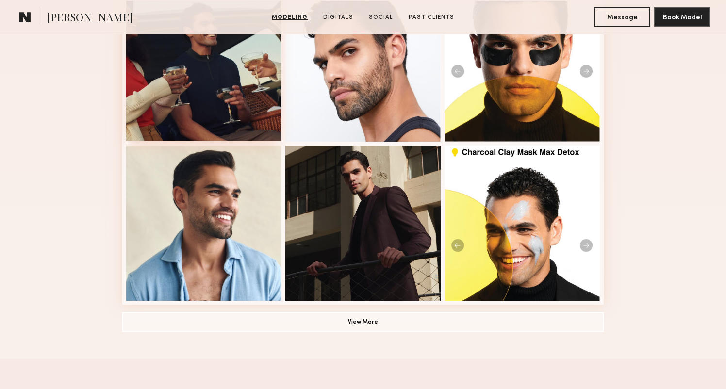
scroll to position [630, 0]
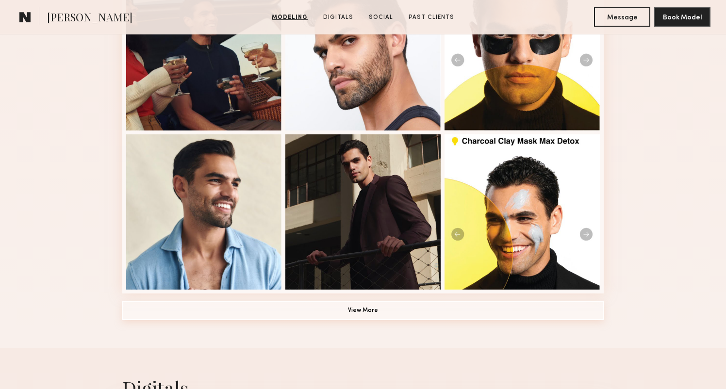
click at [357, 314] on button "View More" at bounding box center [362, 310] width 481 height 19
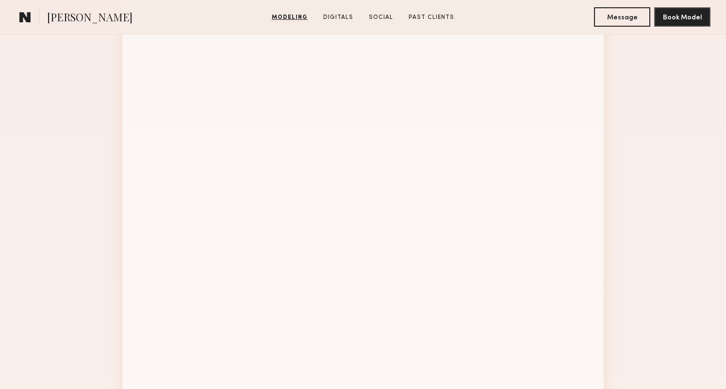
scroll to position [962, 0]
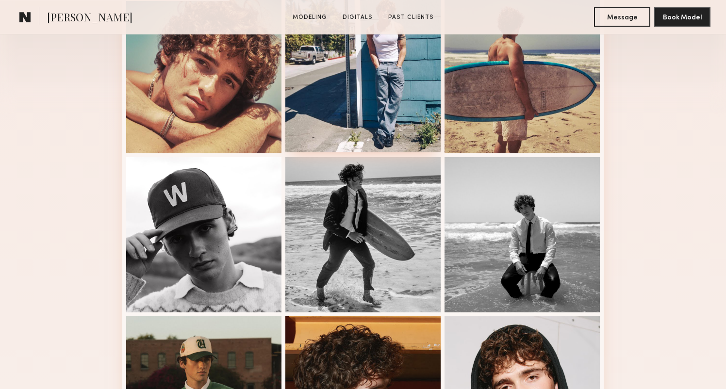
scroll to position [335, 0]
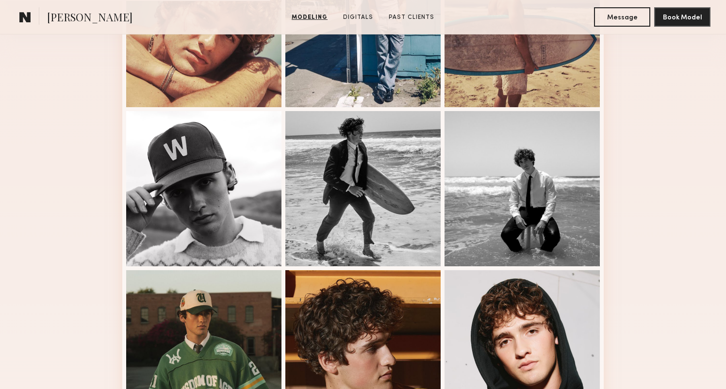
click at [111, 246] on div "Modeling Portfolio View More" at bounding box center [363, 265] width 726 height 756
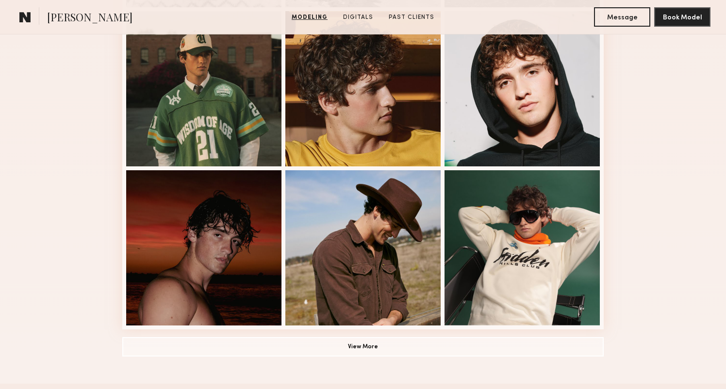
scroll to position [669, 0]
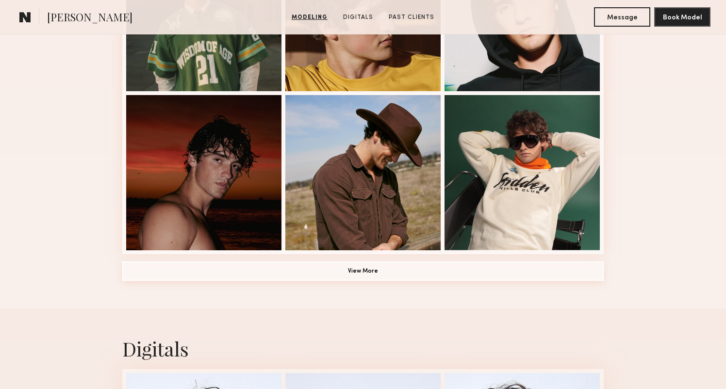
click at [404, 271] on button "View More" at bounding box center [362, 271] width 481 height 19
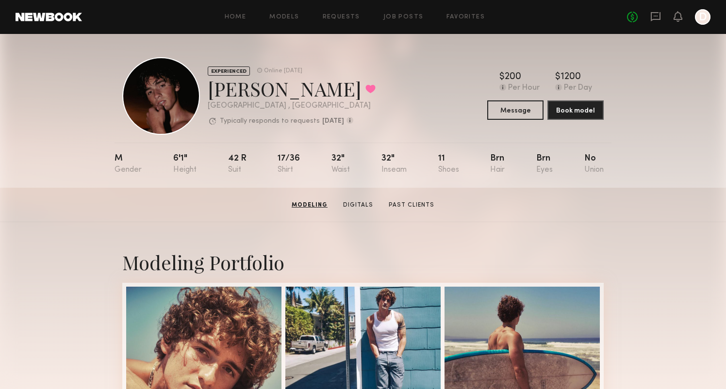
scroll to position [0, 0]
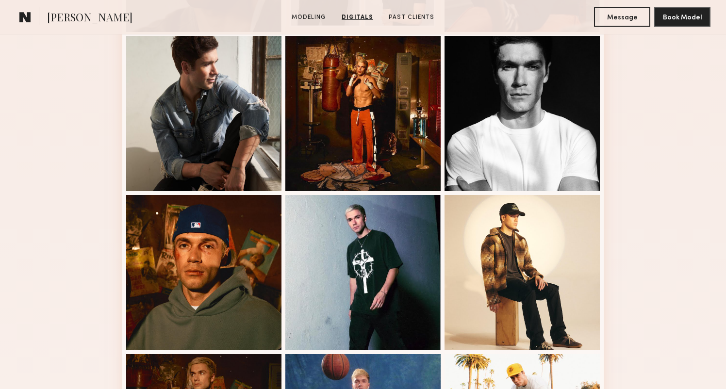
scroll to position [389, 0]
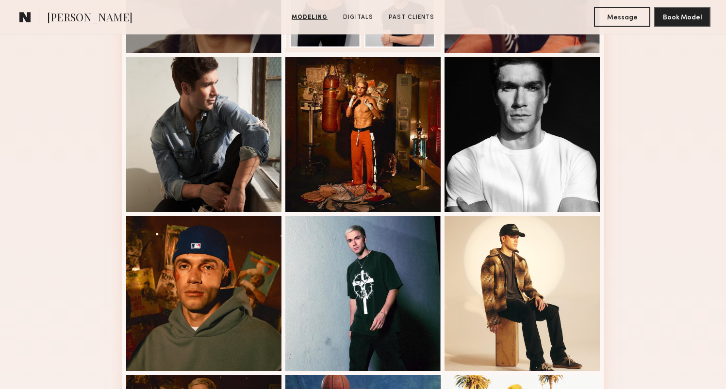
click at [615, 3] on section "Devon E. Modeling Digitals Past Clients Message Book Model" at bounding box center [363, 17] width 726 height 34
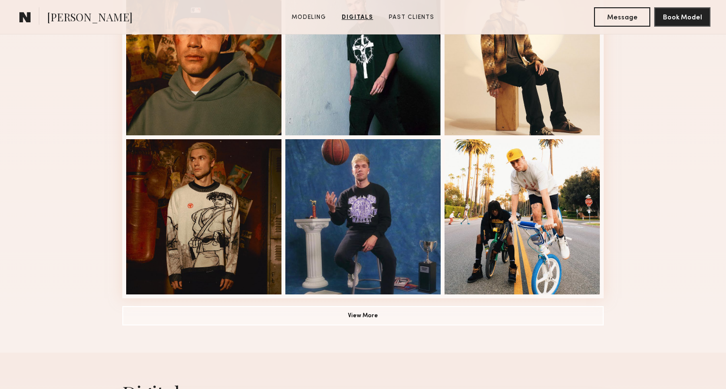
scroll to position [616, 0]
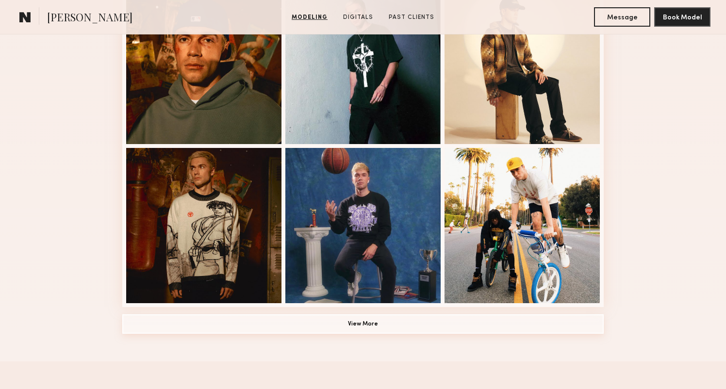
click at [375, 317] on button "View More" at bounding box center [362, 324] width 481 height 19
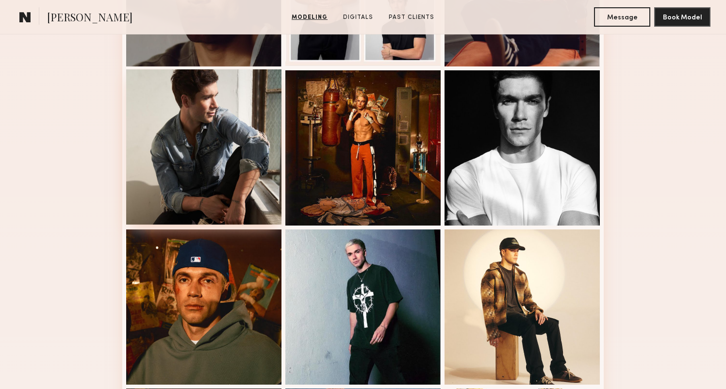
scroll to position [145, 0]
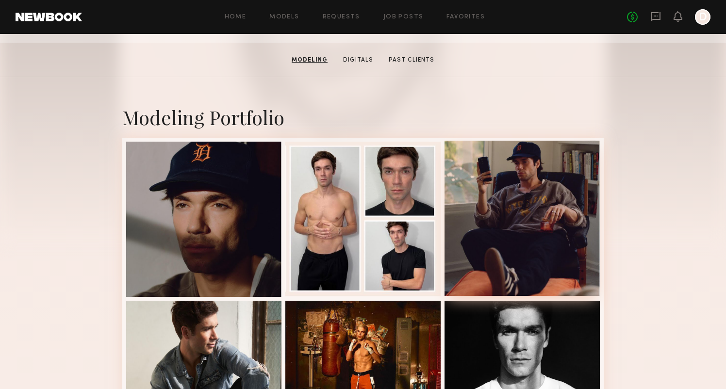
click at [534, 210] on div at bounding box center [522, 218] width 155 height 155
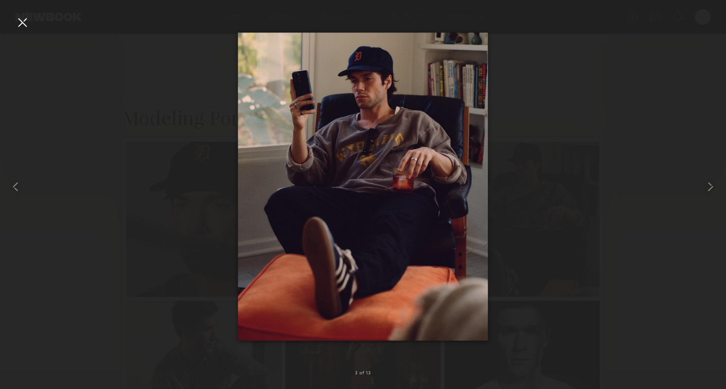
click at [548, 180] on div at bounding box center [363, 187] width 726 height 343
click at [26, 22] on div at bounding box center [23, 23] width 16 height 16
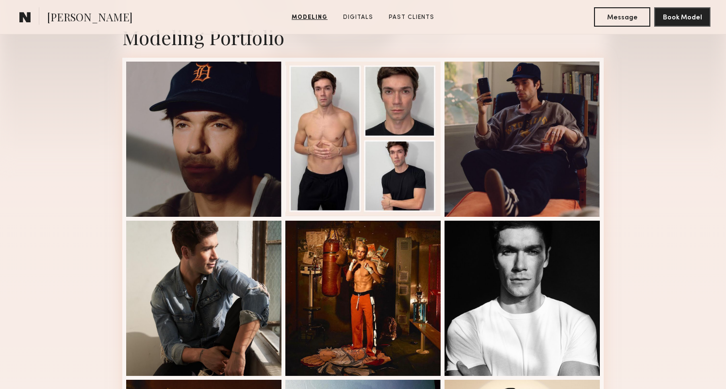
scroll to position [202, 0]
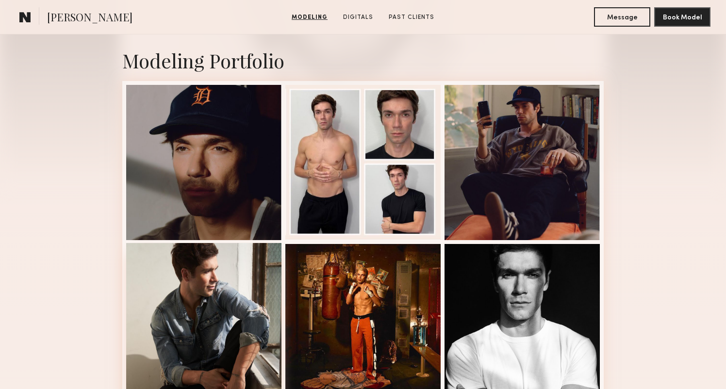
click at [220, 258] on div at bounding box center [203, 320] width 155 height 155
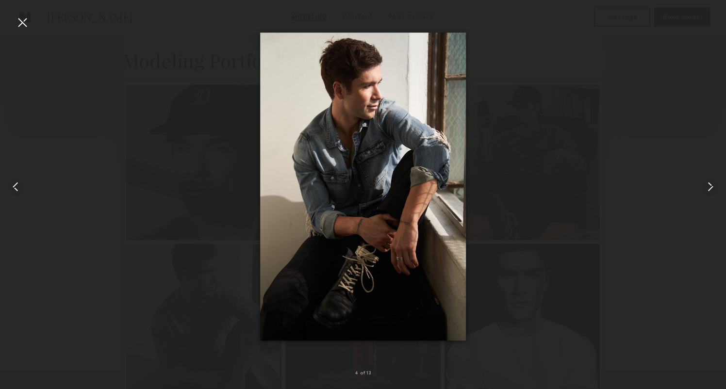
click at [22, 187] on common-icon at bounding box center [16, 187] width 16 height 16
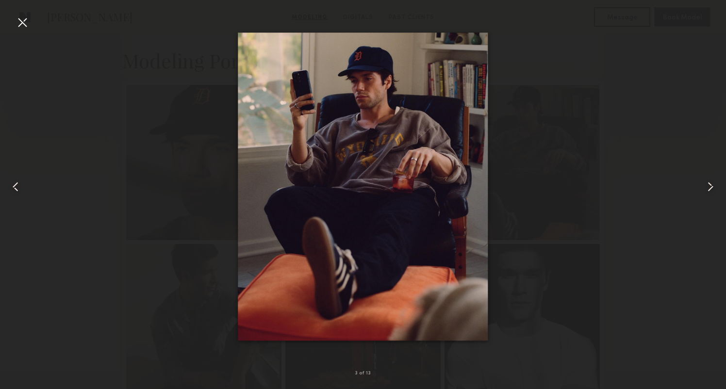
click at [20, 186] on common-icon at bounding box center [16, 187] width 16 height 16
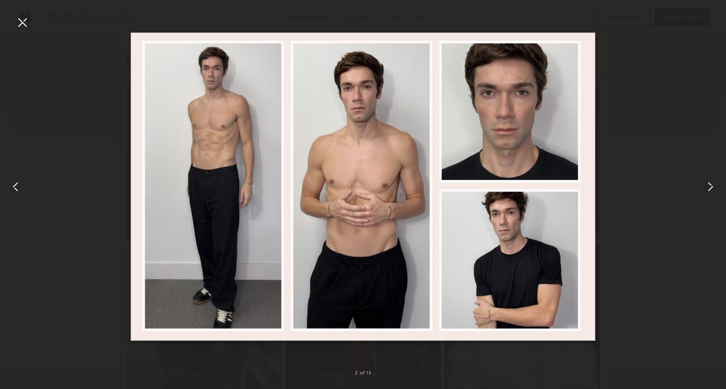
click at [20, 186] on common-icon at bounding box center [16, 187] width 16 height 16
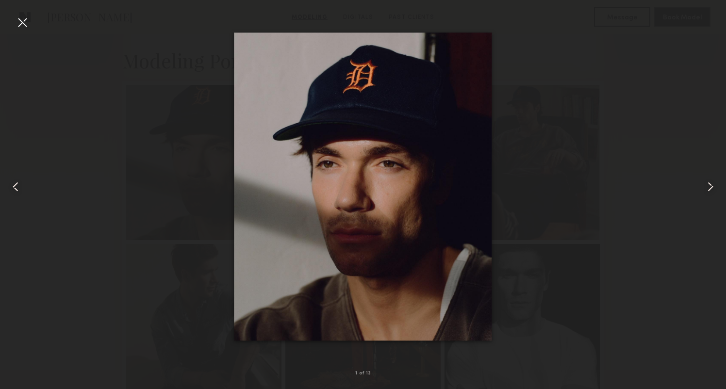
click at [20, 186] on common-icon at bounding box center [16, 187] width 16 height 16
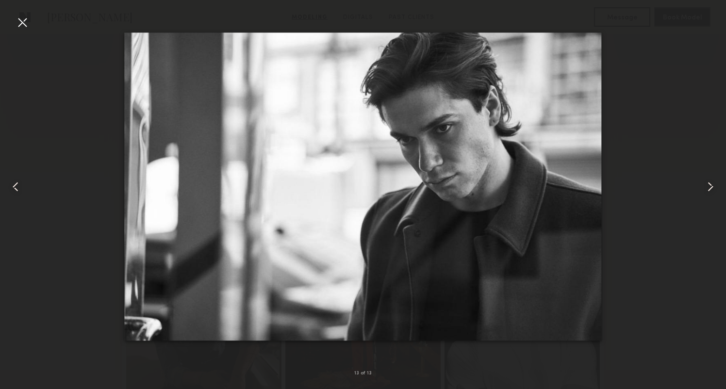
click at [20, 186] on common-icon at bounding box center [16, 187] width 16 height 16
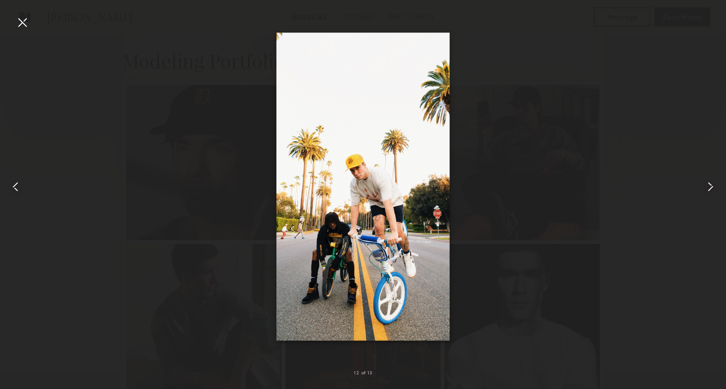
click at [707, 188] on common-icon at bounding box center [711, 187] width 16 height 16
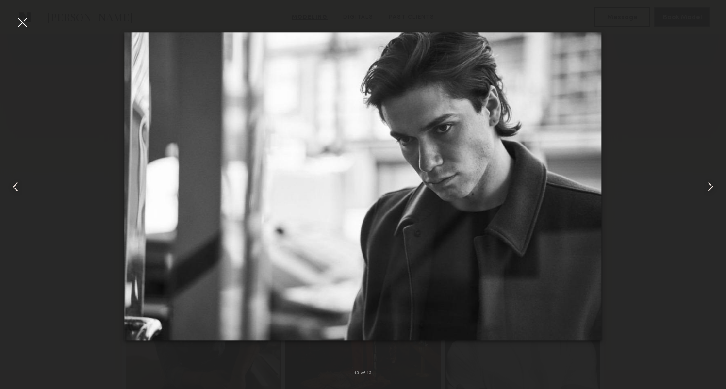
click at [703, 183] on common-icon at bounding box center [711, 187] width 16 height 16
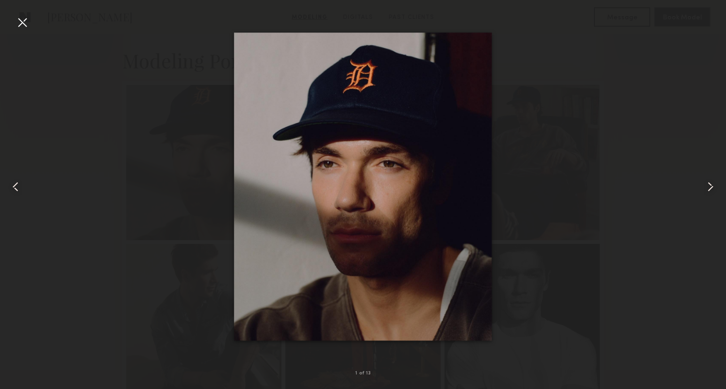
click at [23, 189] on common-icon at bounding box center [16, 187] width 16 height 16
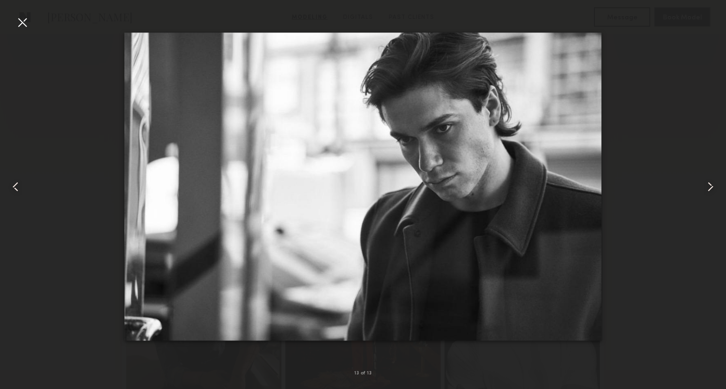
click at [23, 189] on common-icon at bounding box center [16, 187] width 16 height 16
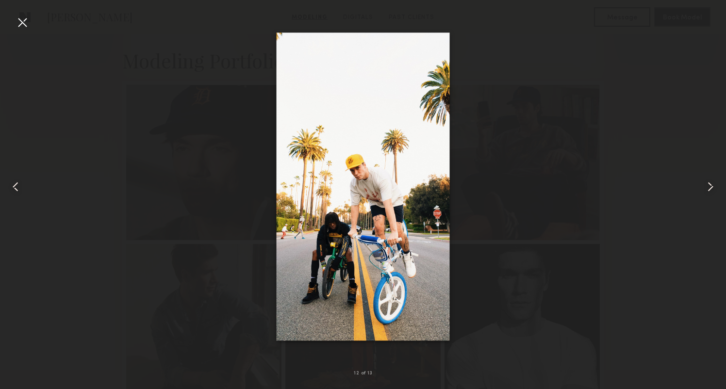
click at [512, 162] on div at bounding box center [363, 187] width 726 height 343
click at [14, 21] on div at bounding box center [14, 187] width 29 height 343
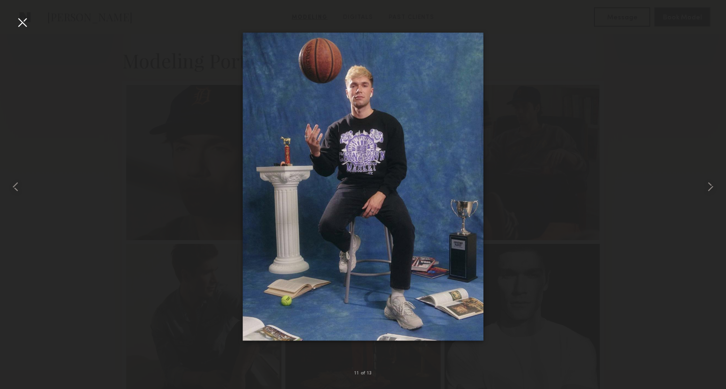
click at [23, 24] on div at bounding box center [23, 23] width 16 height 16
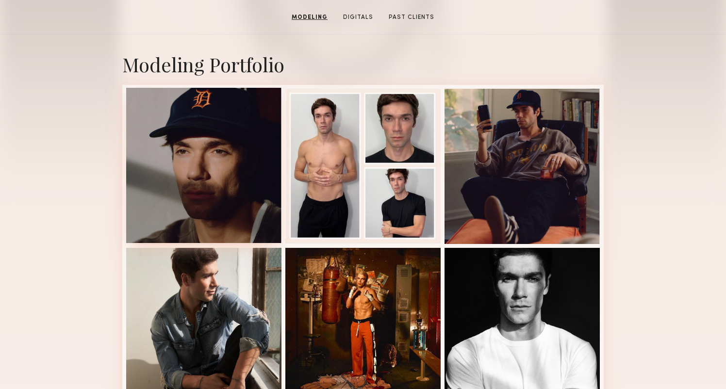
scroll to position [179, 0]
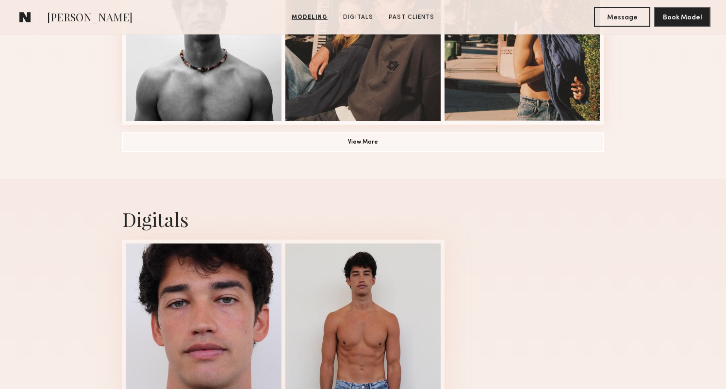
scroll to position [799, 0]
click at [393, 146] on button "View More" at bounding box center [362, 141] width 481 height 19
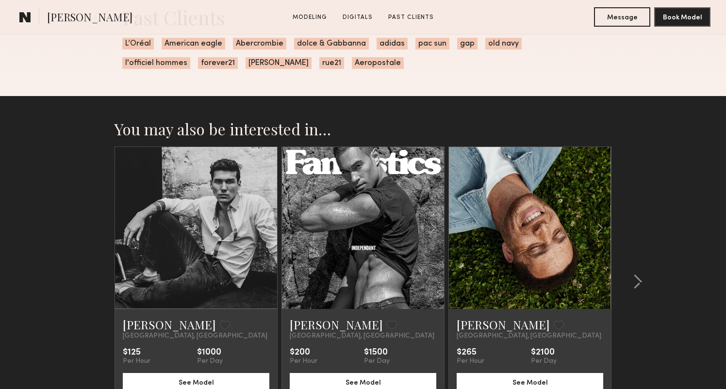
scroll to position [2020, 0]
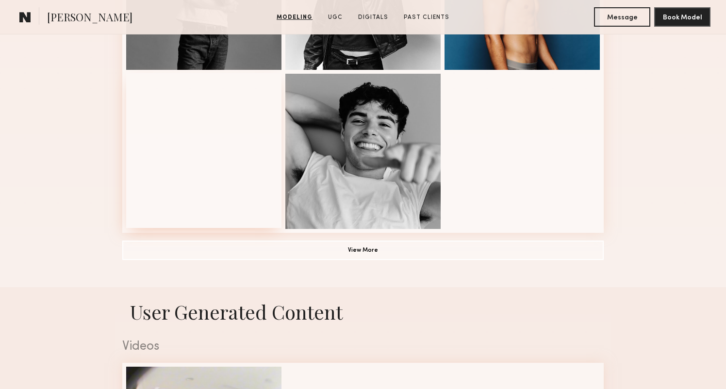
scroll to position [721, 0]
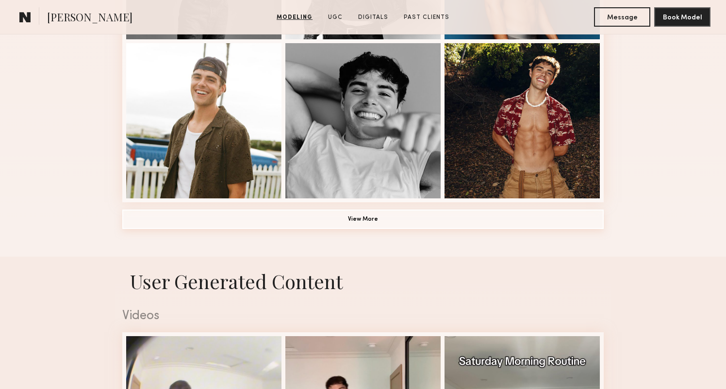
click at [358, 212] on button "View More" at bounding box center [362, 219] width 481 height 19
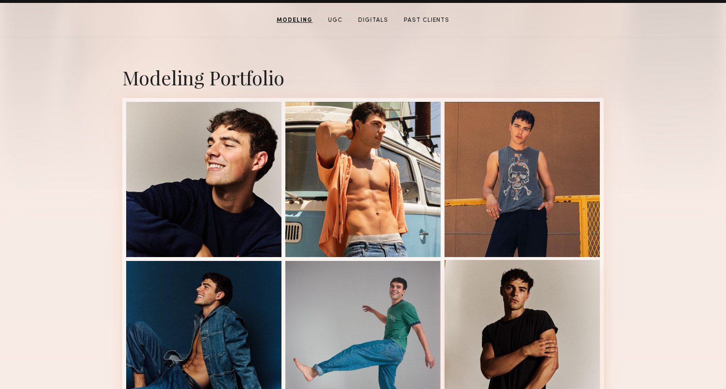
scroll to position [85, 0]
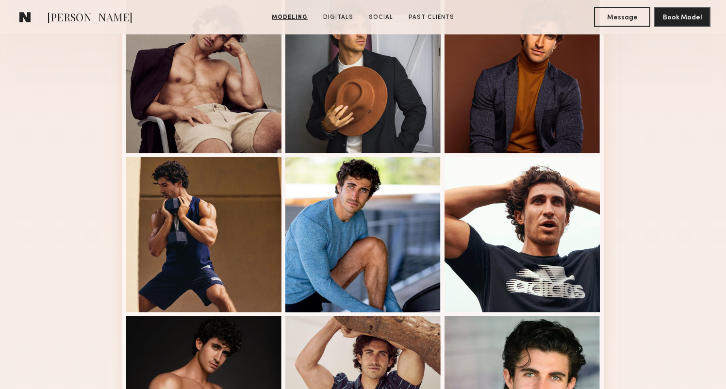
scroll to position [396, 0]
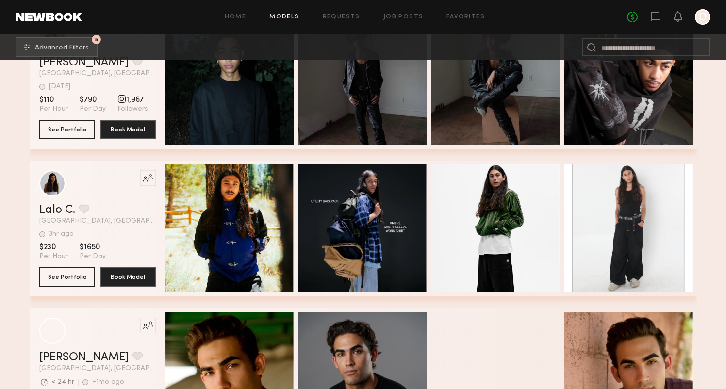
scroll to position [37586, 0]
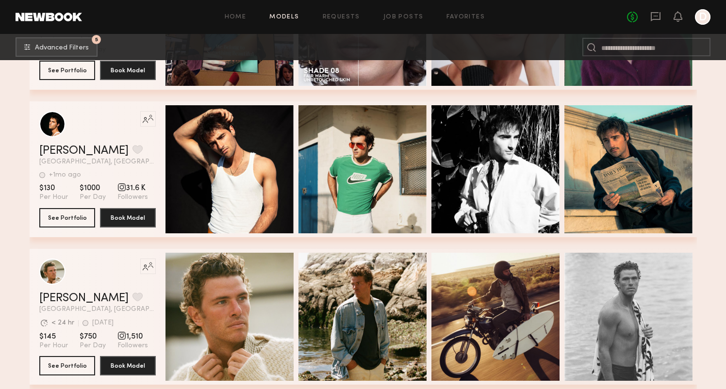
scroll to position [38930, 0]
click at [93, 150] on link "Maximillian R." at bounding box center [83, 151] width 89 height 12
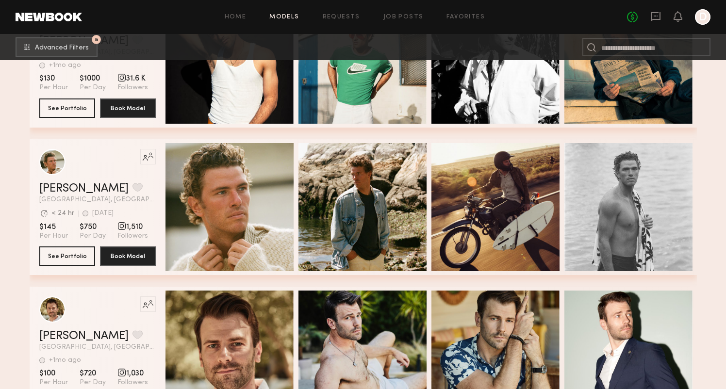
scroll to position [39038, 0]
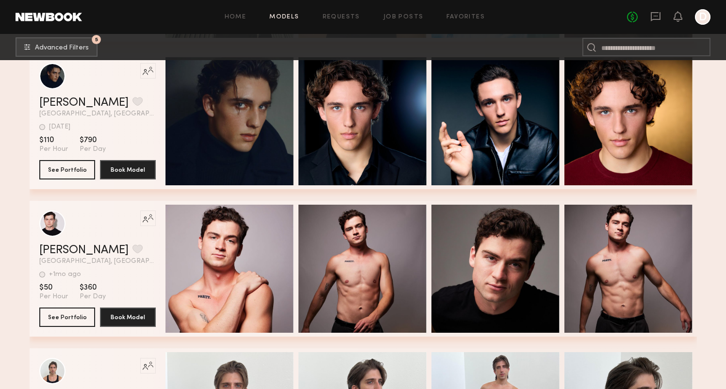
scroll to position [48700, 0]
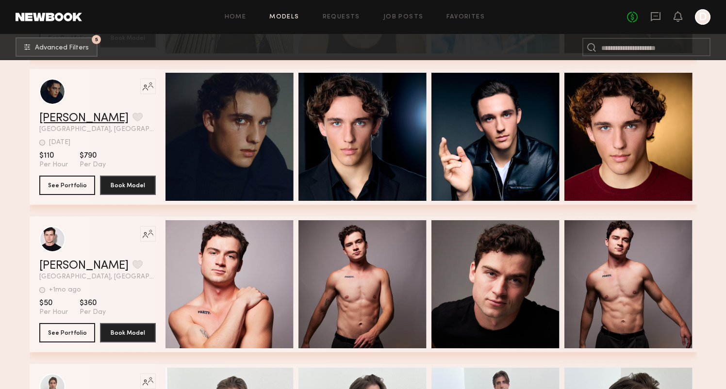
click at [60, 116] on link "Erick S." at bounding box center [83, 119] width 89 height 12
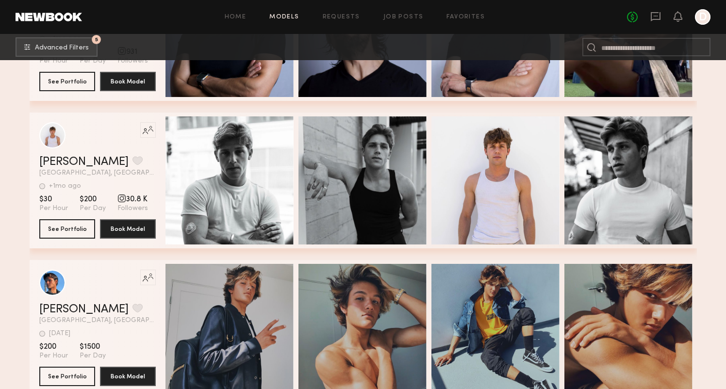
scroll to position [51008, 0]
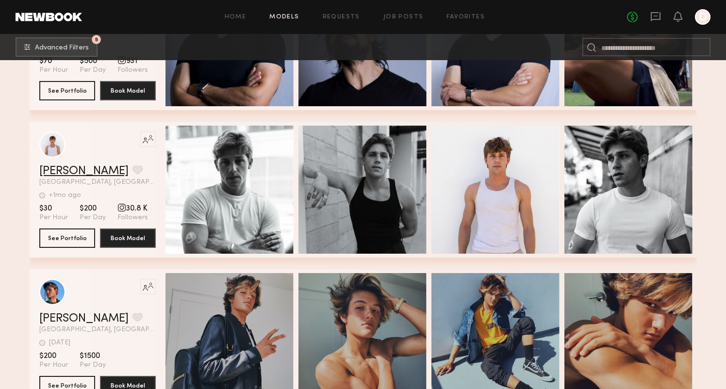
click at [59, 169] on link "Matt R." at bounding box center [83, 172] width 89 height 12
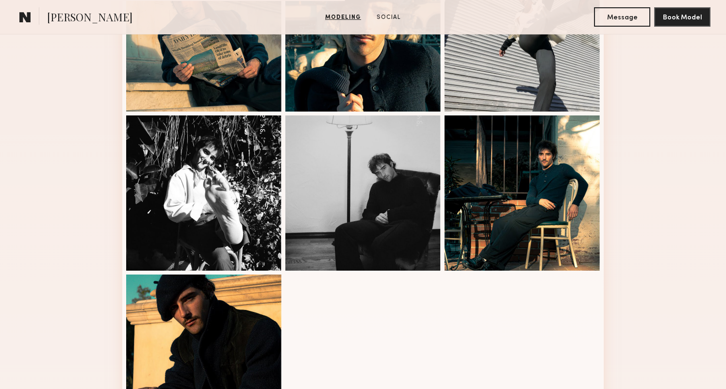
scroll to position [510, 0]
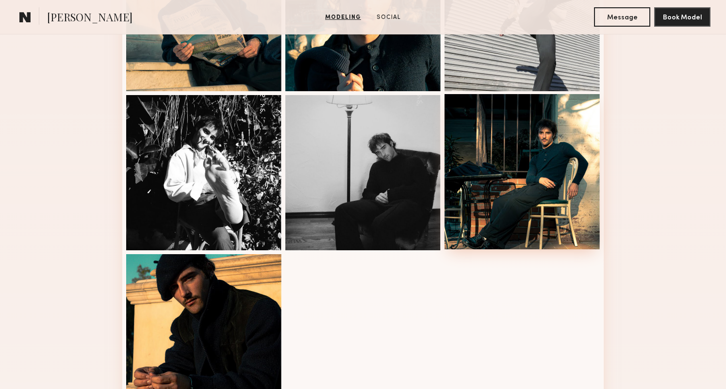
click at [535, 166] on div at bounding box center [522, 171] width 155 height 155
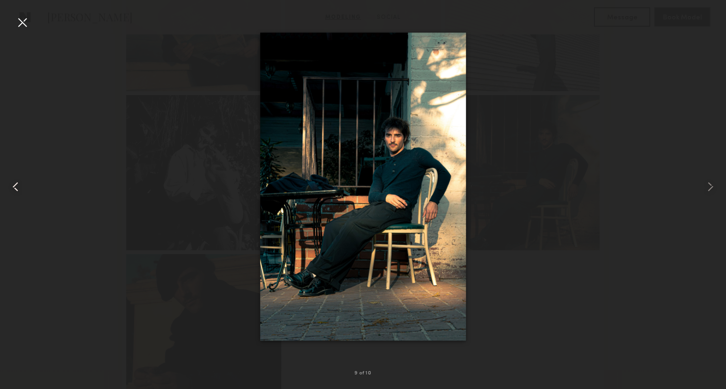
click at [15, 187] on common-icon at bounding box center [16, 187] width 16 height 16
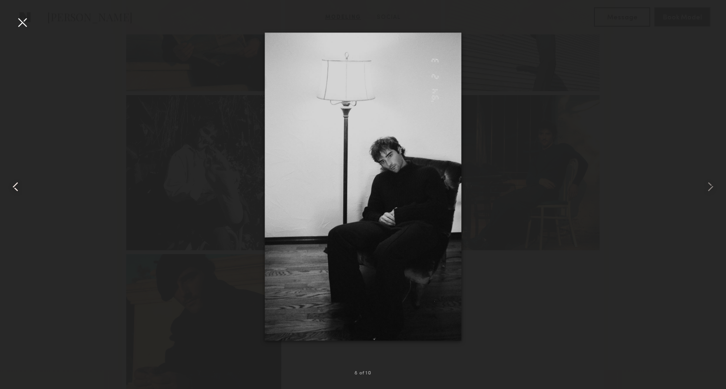
click at [15, 187] on common-icon at bounding box center [16, 187] width 16 height 16
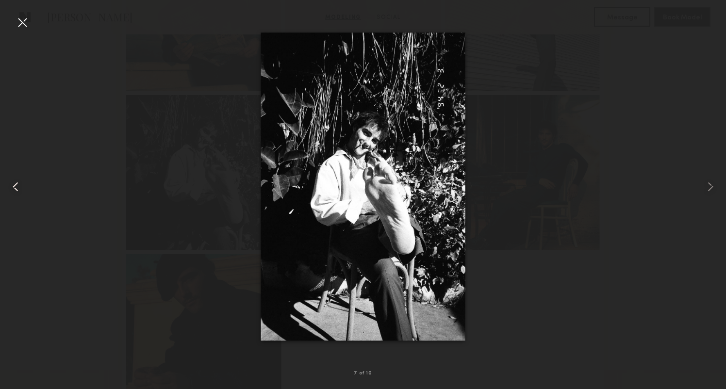
click at [15, 187] on common-icon at bounding box center [16, 187] width 16 height 16
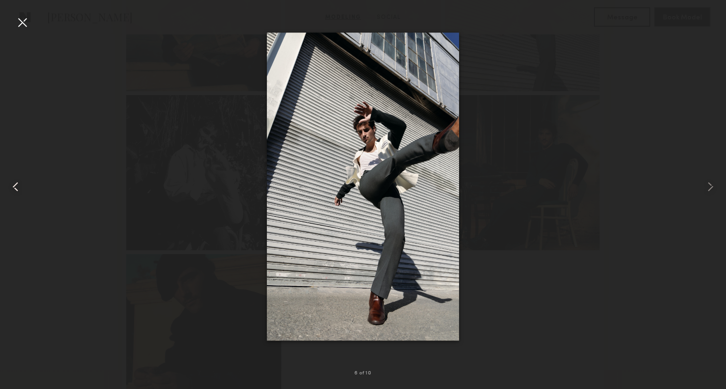
click at [15, 187] on common-icon at bounding box center [16, 187] width 16 height 16
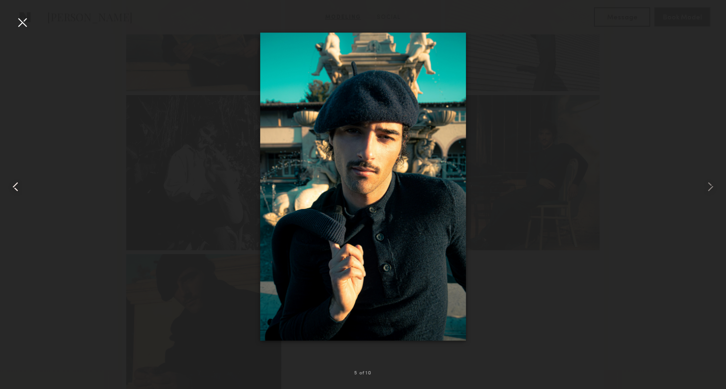
click at [15, 187] on common-icon at bounding box center [16, 187] width 16 height 16
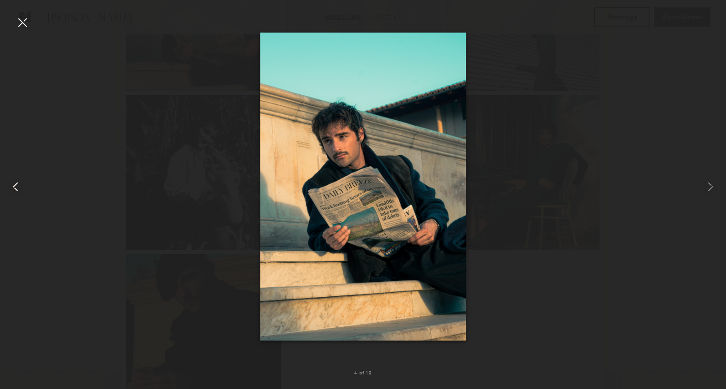
click at [15, 187] on common-icon at bounding box center [16, 187] width 16 height 16
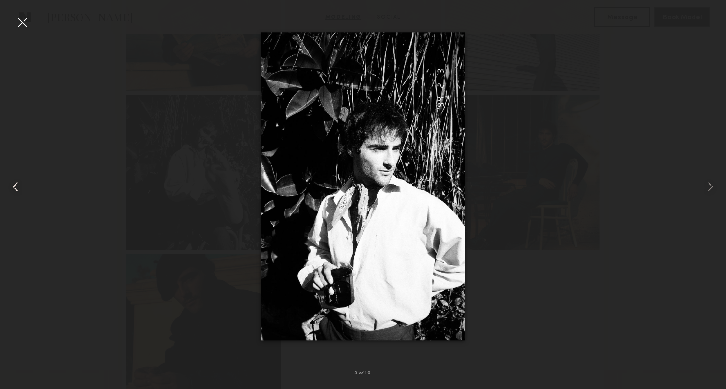
click at [15, 187] on common-icon at bounding box center [16, 187] width 16 height 16
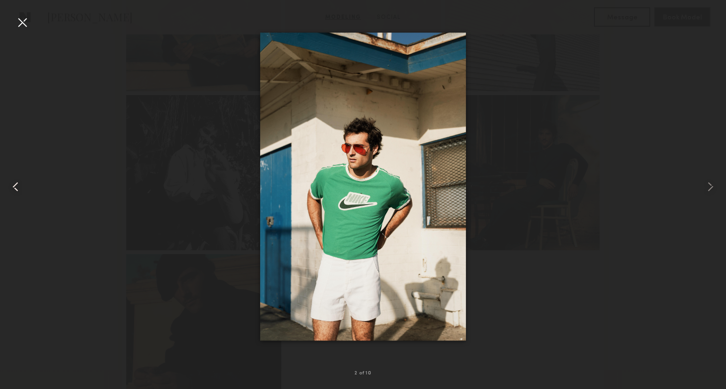
click at [15, 187] on common-icon at bounding box center [16, 187] width 16 height 16
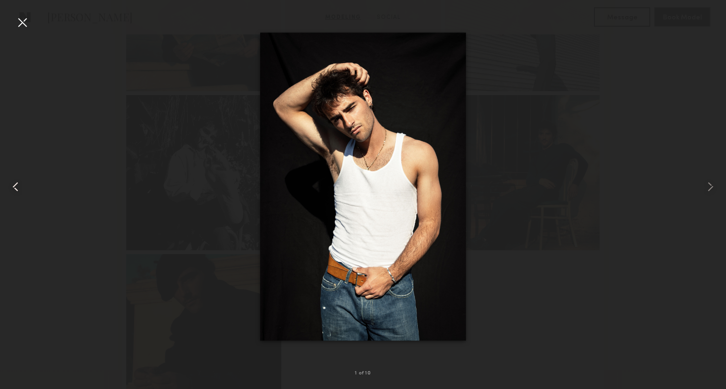
click at [15, 187] on common-icon at bounding box center [16, 187] width 16 height 16
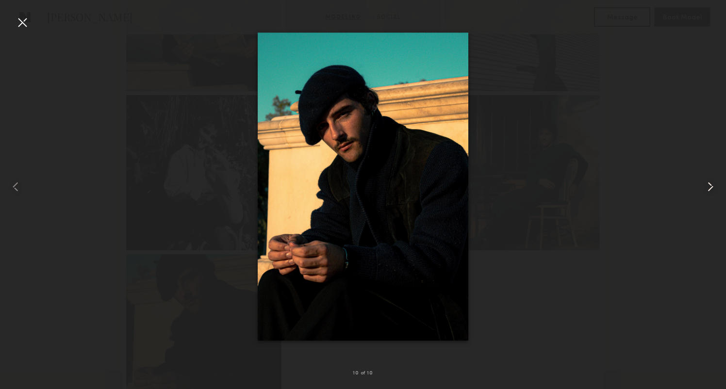
click at [710, 188] on common-icon at bounding box center [711, 187] width 16 height 16
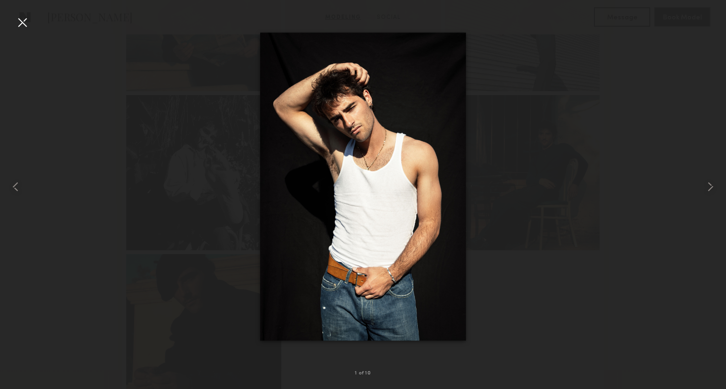
click at [19, 21] on div at bounding box center [23, 23] width 16 height 16
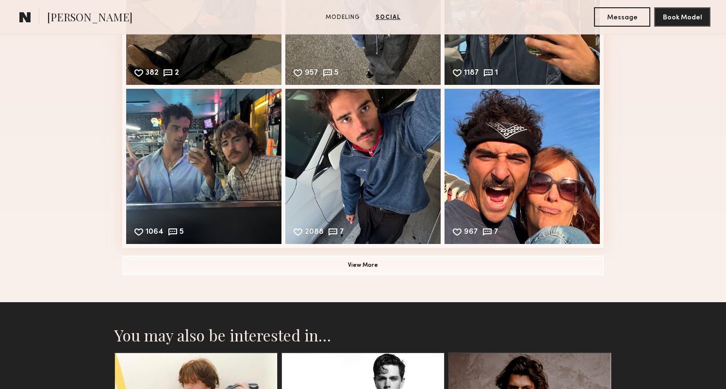
scroll to position [1087, 0]
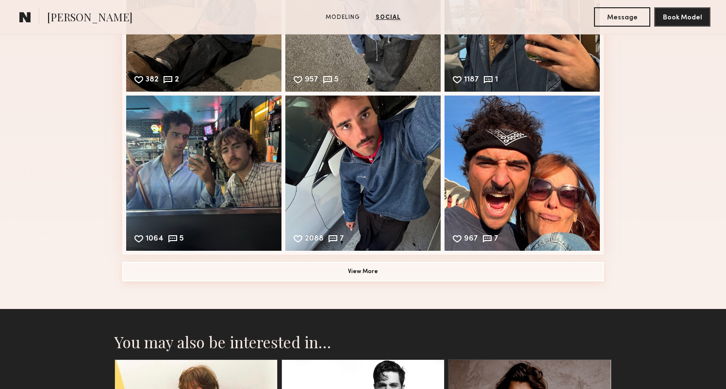
click at [366, 274] on button "View More" at bounding box center [362, 271] width 481 height 19
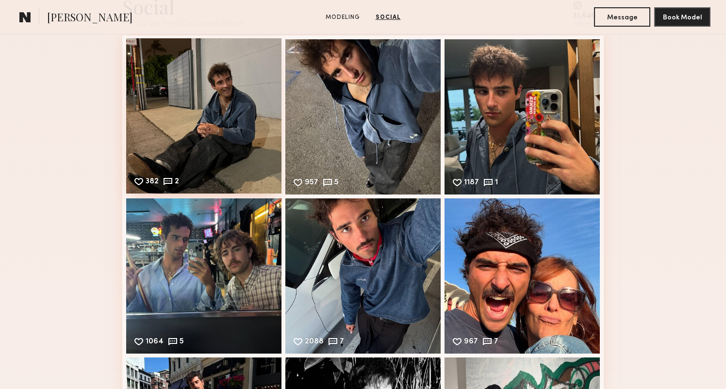
scroll to position [919, 0]
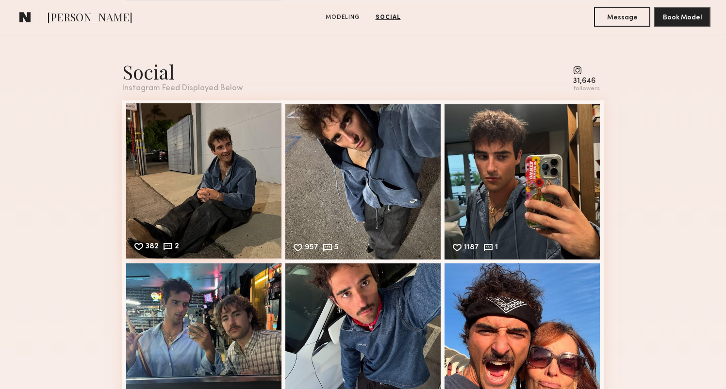
click at [202, 154] on div "382 2 Likes & comments displayed to show model’s engagement" at bounding box center [203, 180] width 155 height 155
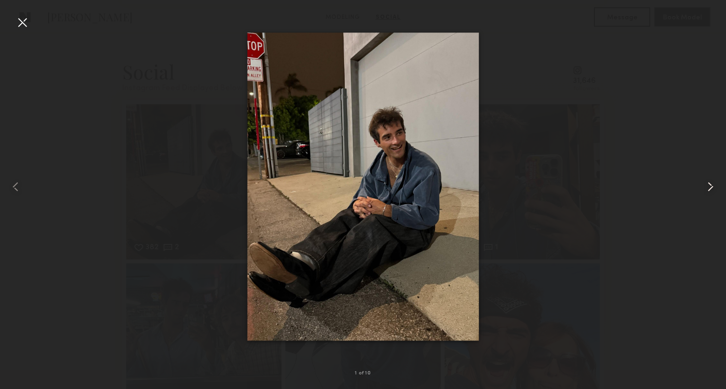
click at [711, 196] on div at bounding box center [711, 187] width 29 height 343
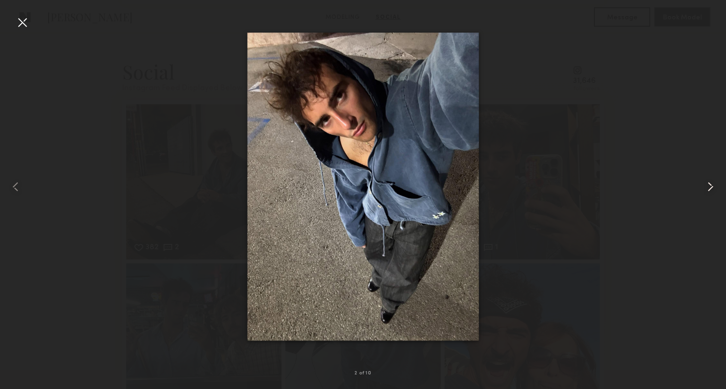
click at [710, 194] on common-icon at bounding box center [711, 187] width 16 height 16
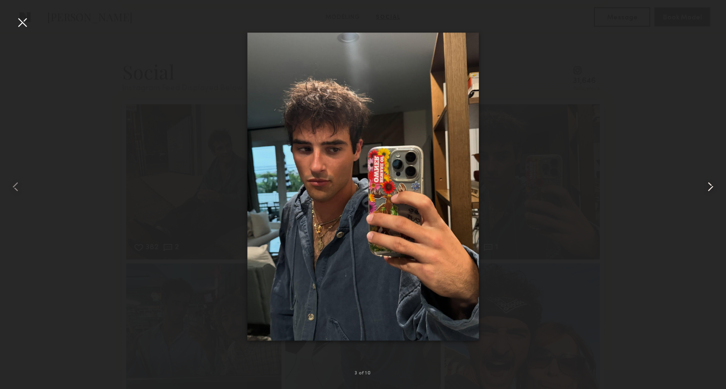
click at [710, 191] on common-icon at bounding box center [711, 187] width 16 height 16
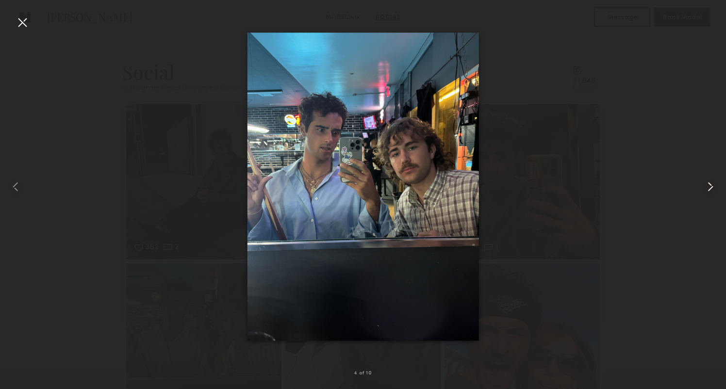
click at [710, 191] on common-icon at bounding box center [711, 187] width 16 height 16
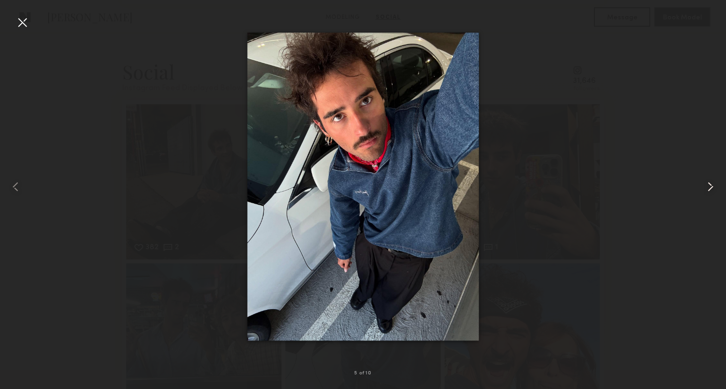
click at [710, 191] on common-icon at bounding box center [711, 187] width 16 height 16
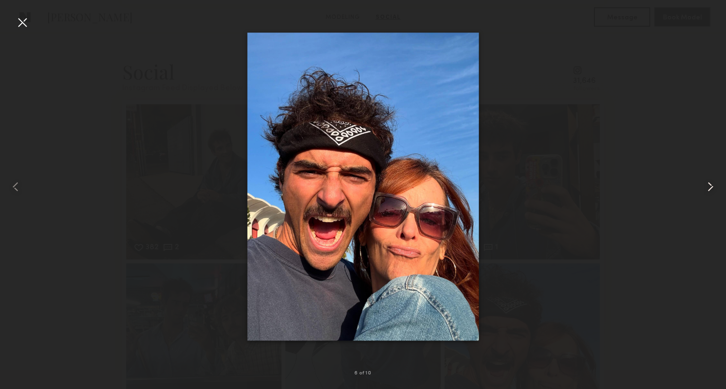
click at [710, 191] on common-icon at bounding box center [711, 187] width 16 height 16
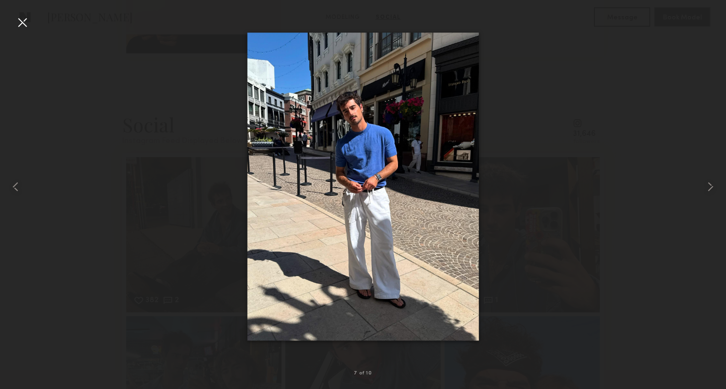
scroll to position [862, 0]
click at [559, 129] on div at bounding box center [363, 187] width 726 height 343
click at [16, 22] on div at bounding box center [23, 23] width 16 height 16
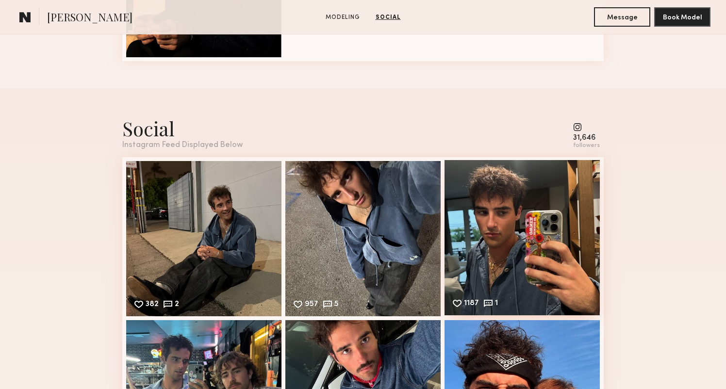
click at [500, 231] on div "1187 1 Likes & comments displayed to show model’s engagement" at bounding box center [522, 237] width 155 height 155
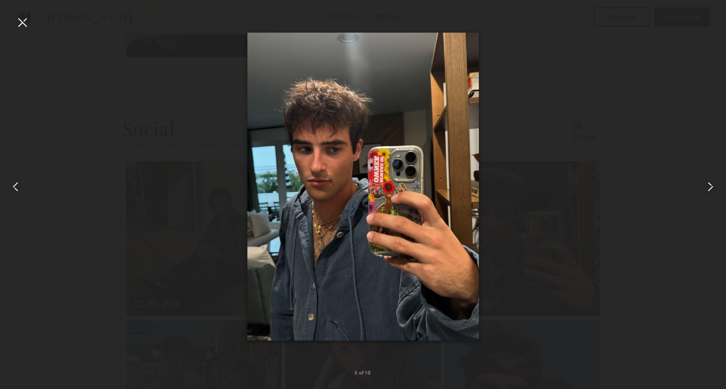
click at [23, 26] on div at bounding box center [23, 23] width 16 height 16
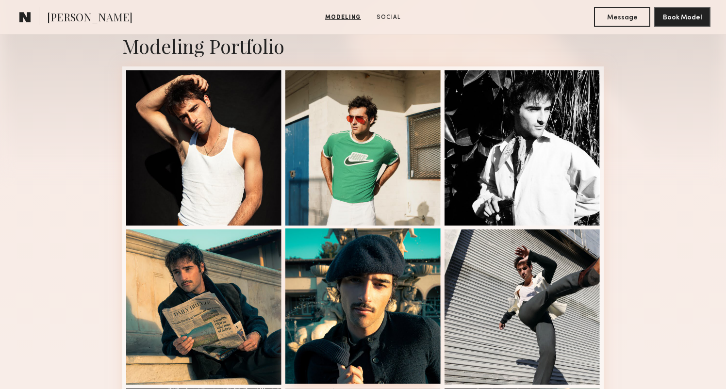
scroll to position [192, 0]
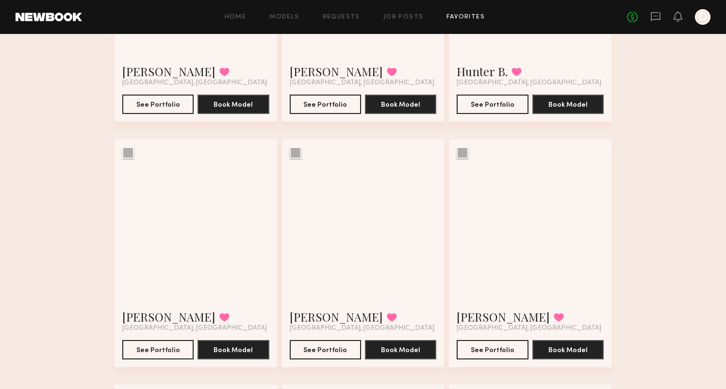
scroll to position [229, 0]
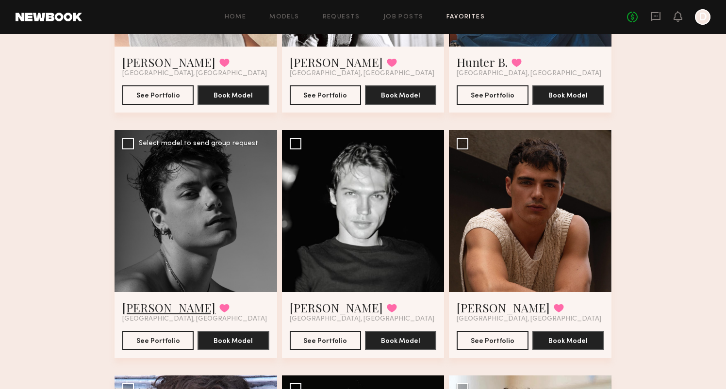
click at [150, 310] on link "[PERSON_NAME]" at bounding box center [168, 308] width 93 height 16
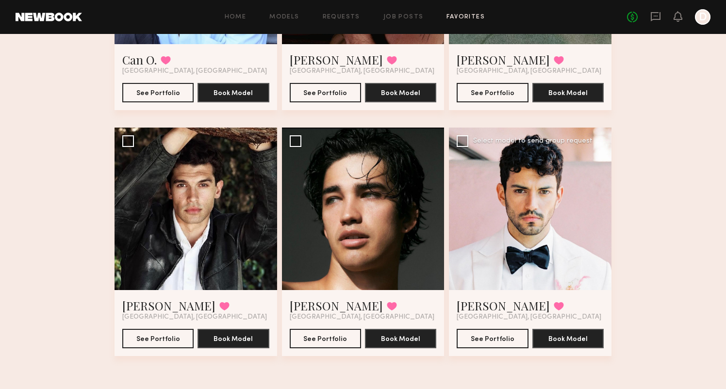
scroll to position [723, 0]
click at [320, 302] on link "[PERSON_NAME]" at bounding box center [336, 306] width 93 height 16
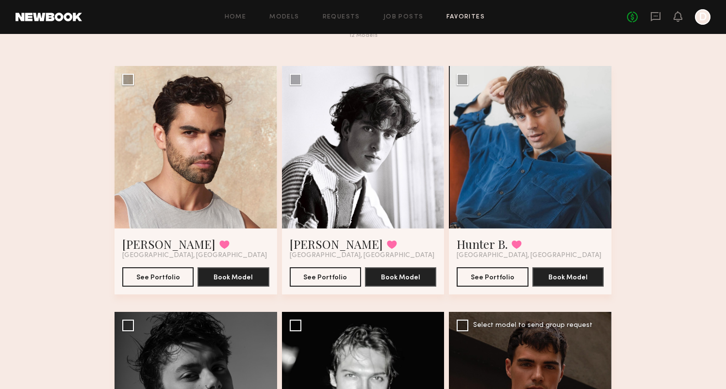
scroll to position [48, 0]
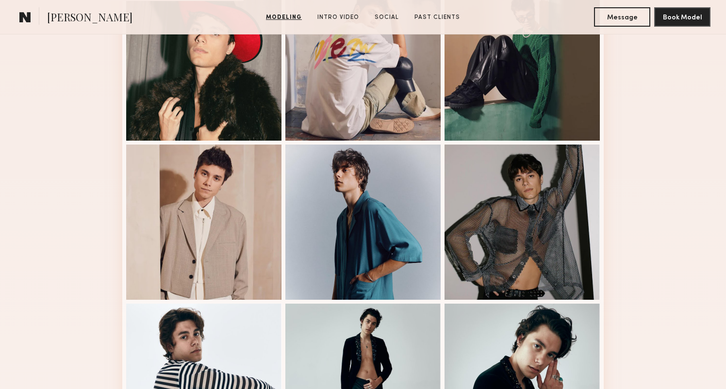
scroll to position [565, 0]
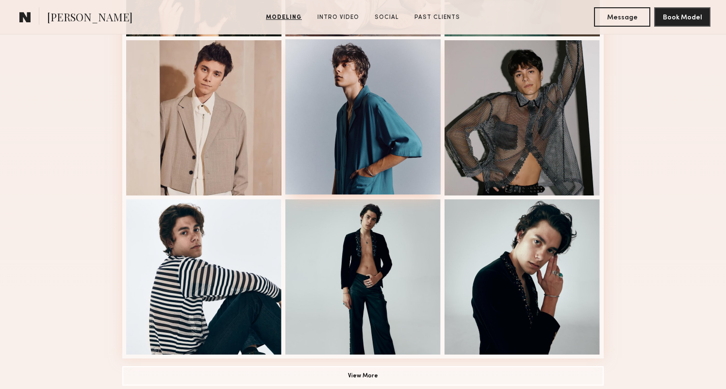
click at [365, 144] on div at bounding box center [362, 116] width 155 height 155
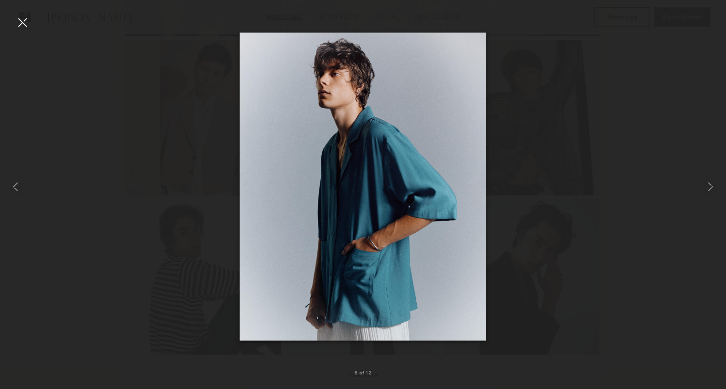
click at [19, 26] on div at bounding box center [23, 23] width 16 height 16
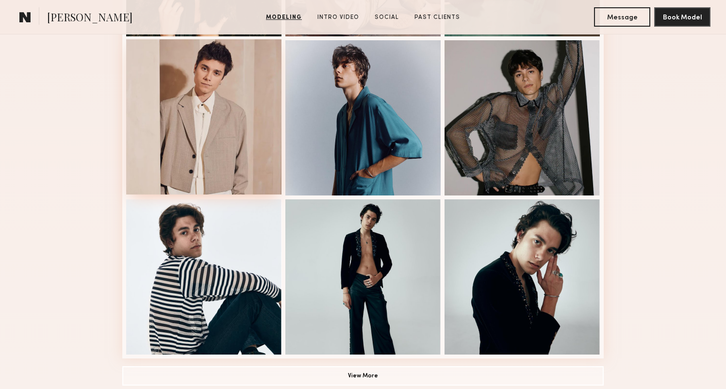
scroll to position [101, 0]
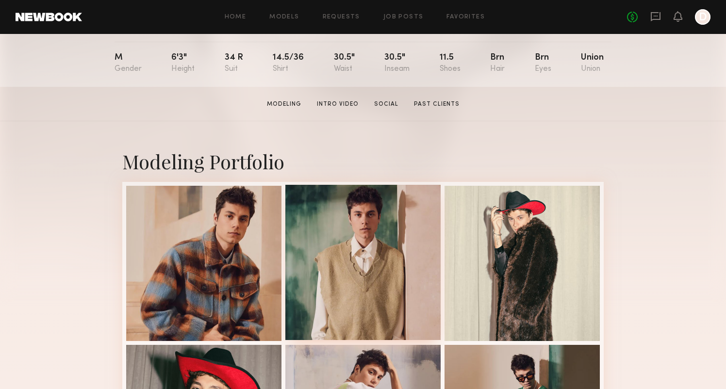
click at [330, 219] on div at bounding box center [362, 262] width 155 height 155
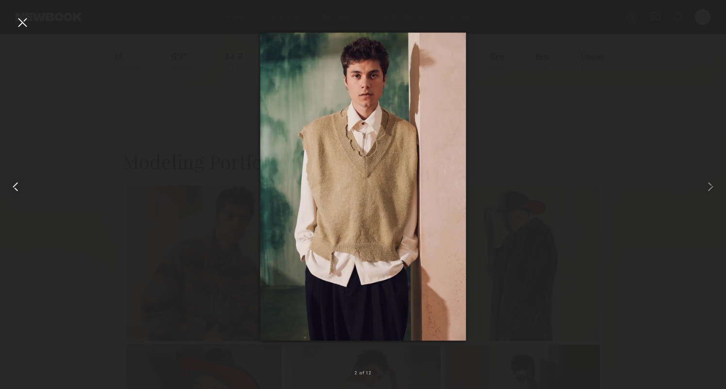
click at [21, 183] on common-icon at bounding box center [16, 187] width 16 height 16
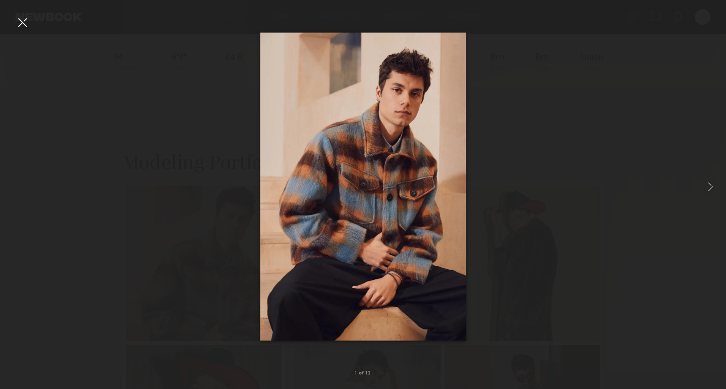
click at [15, 21] on div at bounding box center [23, 23] width 16 height 16
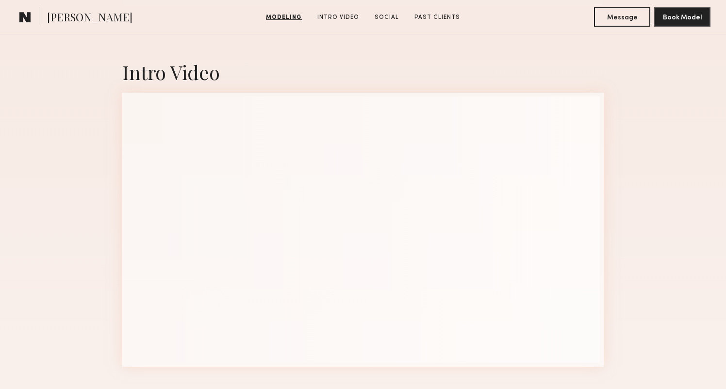
scroll to position [949, 0]
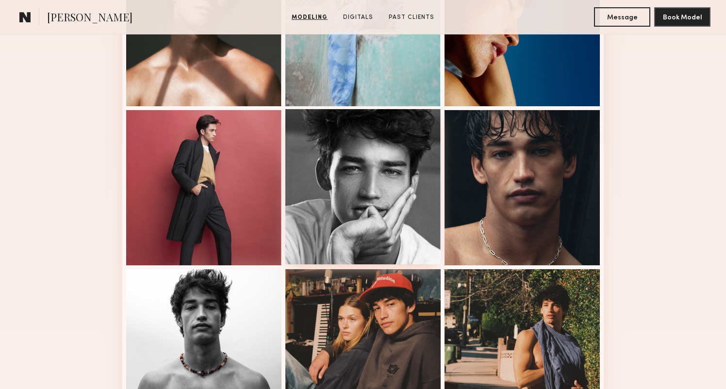
scroll to position [495, 0]
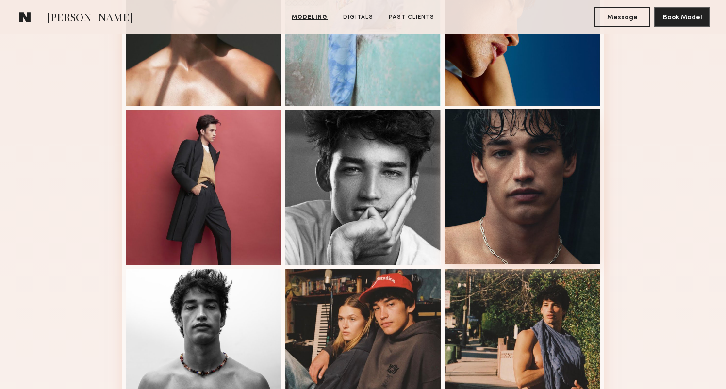
click at [510, 197] on div at bounding box center [522, 186] width 155 height 155
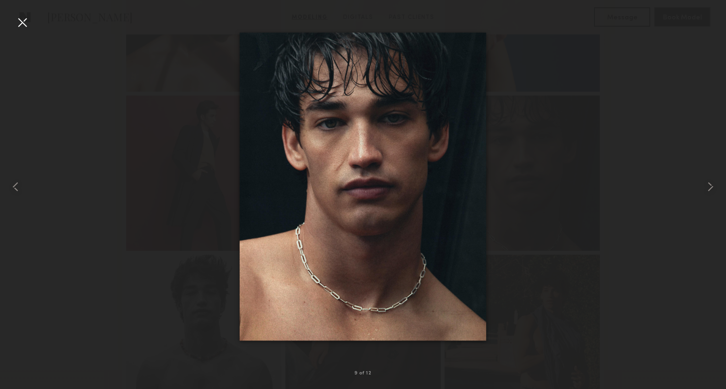
scroll to position [503, 0]
click at [157, 141] on div at bounding box center [363, 187] width 726 height 343
click at [28, 21] on div at bounding box center [23, 23] width 16 height 16
